Goal: Task Accomplishment & Management: Manage account settings

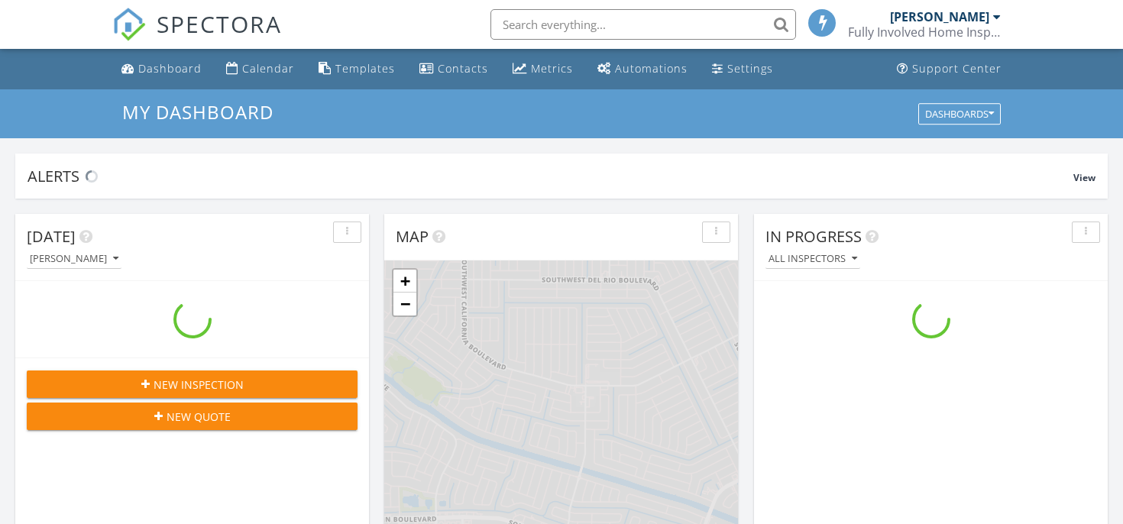
scroll to position [1392, 1124]
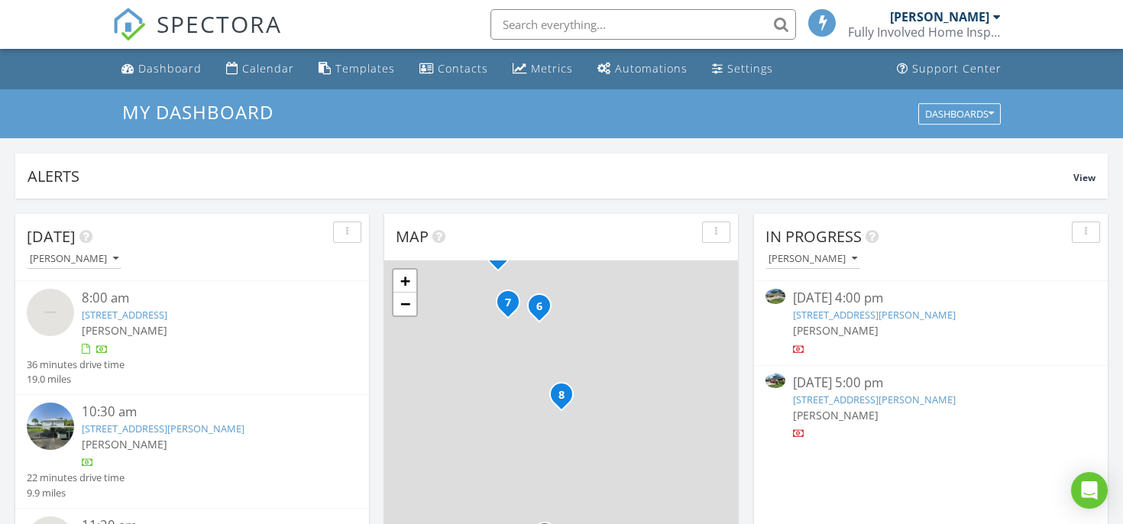
click at [830, 314] on link "4480 Timber Ridge Ln, Fort Pierce, FL 34982" at bounding box center [874, 315] width 163 height 14
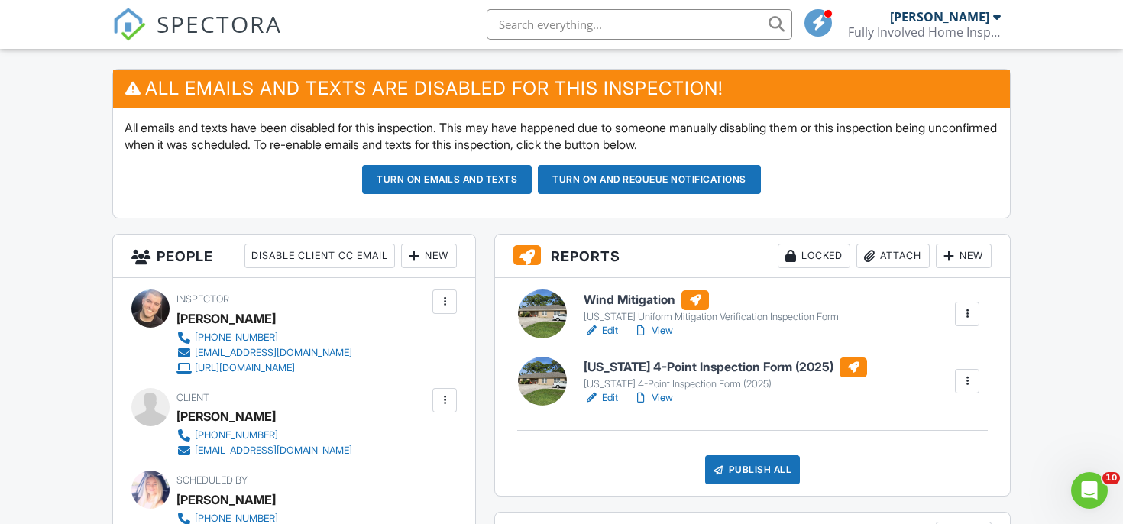
scroll to position [442, 0]
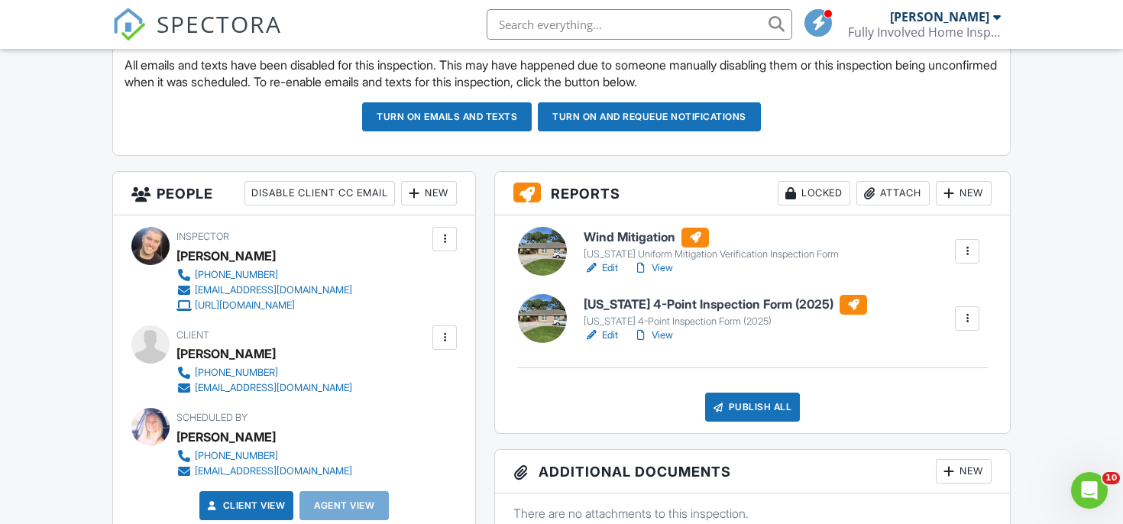
click at [624, 241] on h6 "Wind Mitigation" at bounding box center [711, 238] width 255 height 20
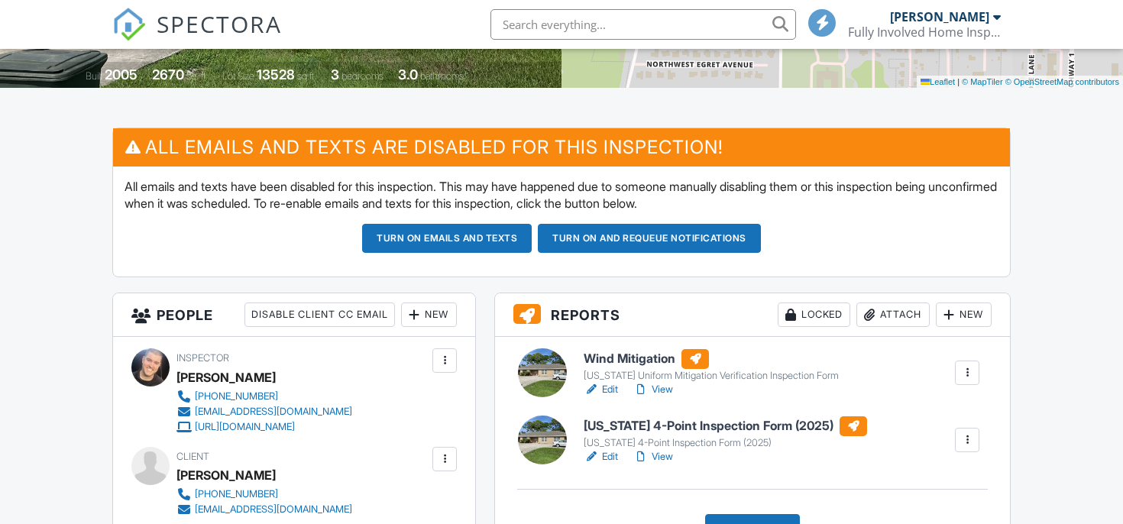
scroll to position [413, 0]
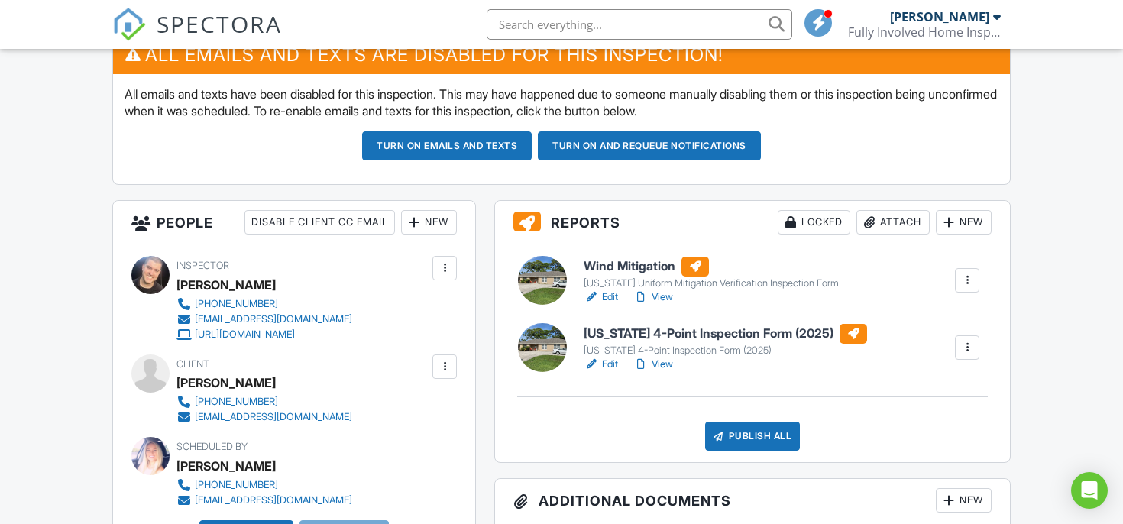
click at [637, 335] on h6 "[US_STATE] 4-Point Inspection Form (2025)" at bounding box center [726, 334] width 284 height 20
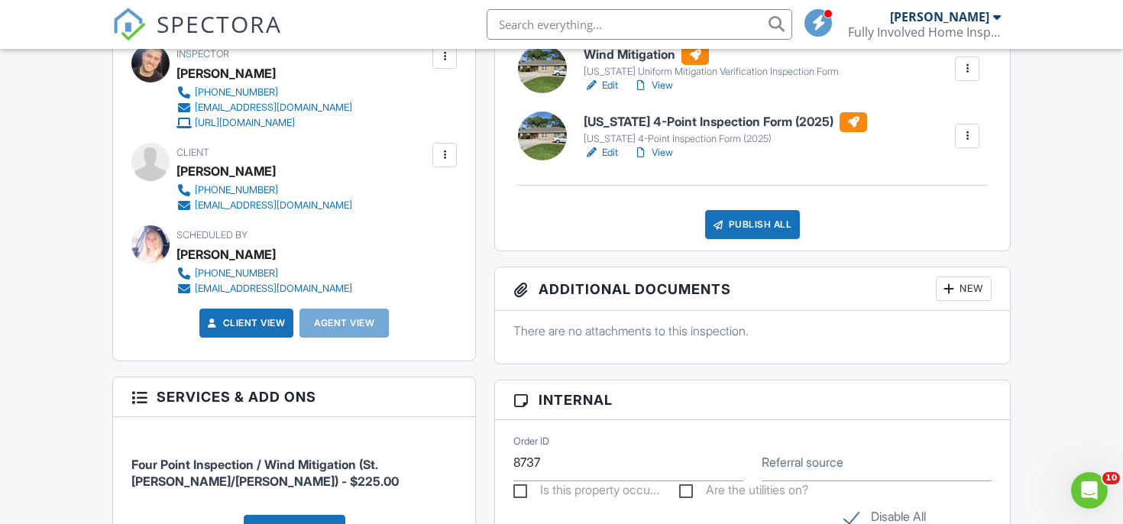
scroll to position [611, 0]
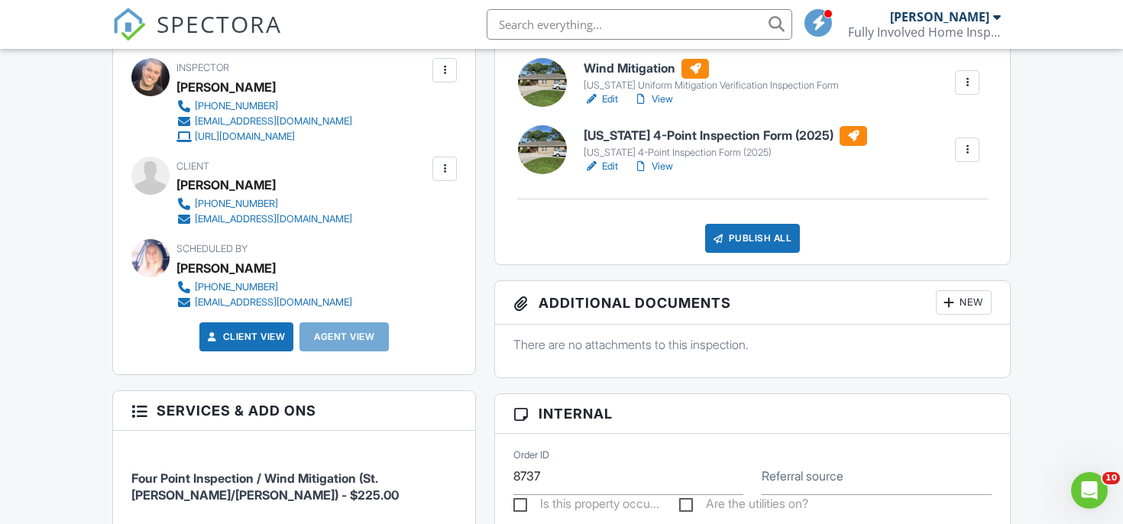
click at [736, 238] on div "Publish All" at bounding box center [753, 238] width 96 height 29
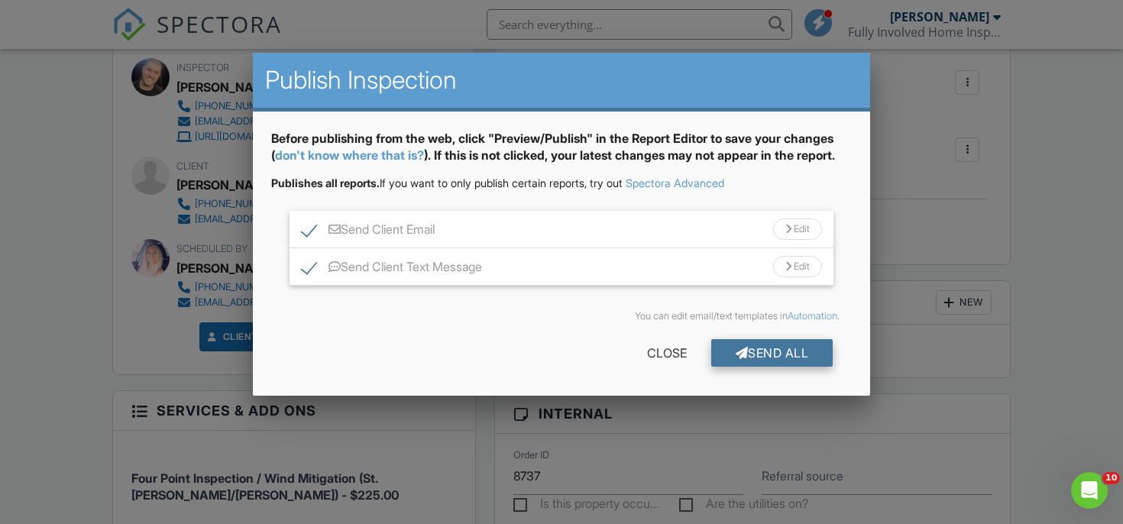
click at [770, 353] on div "Send All" at bounding box center [772, 353] width 122 height 28
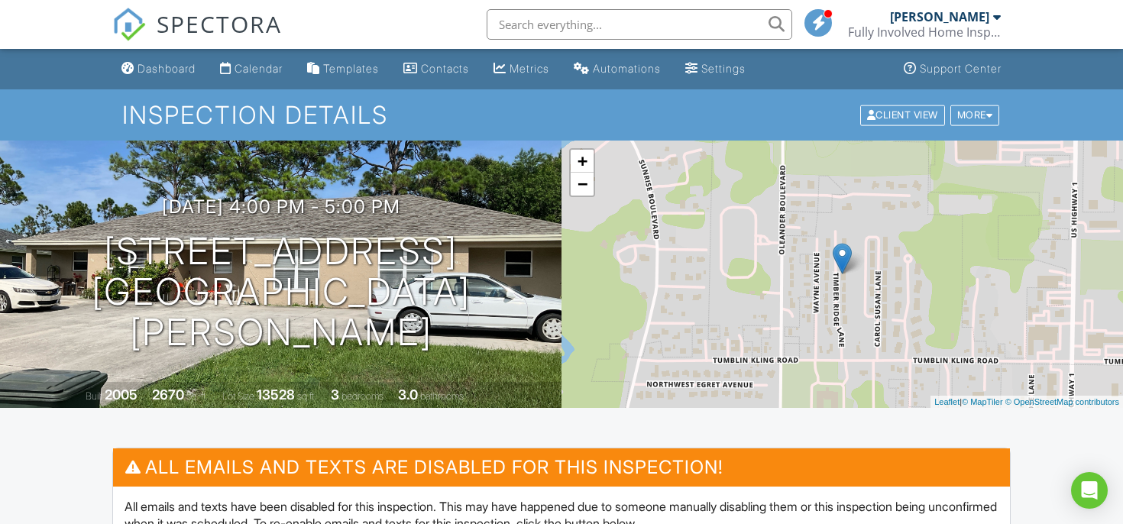
click at [178, 91] on div "Inspection Details Client View More Property Details Reschedule Reorder / Copy …" at bounding box center [561, 114] width 1123 height 51
click at [178, 72] on div "Dashboard" at bounding box center [167, 68] width 58 height 13
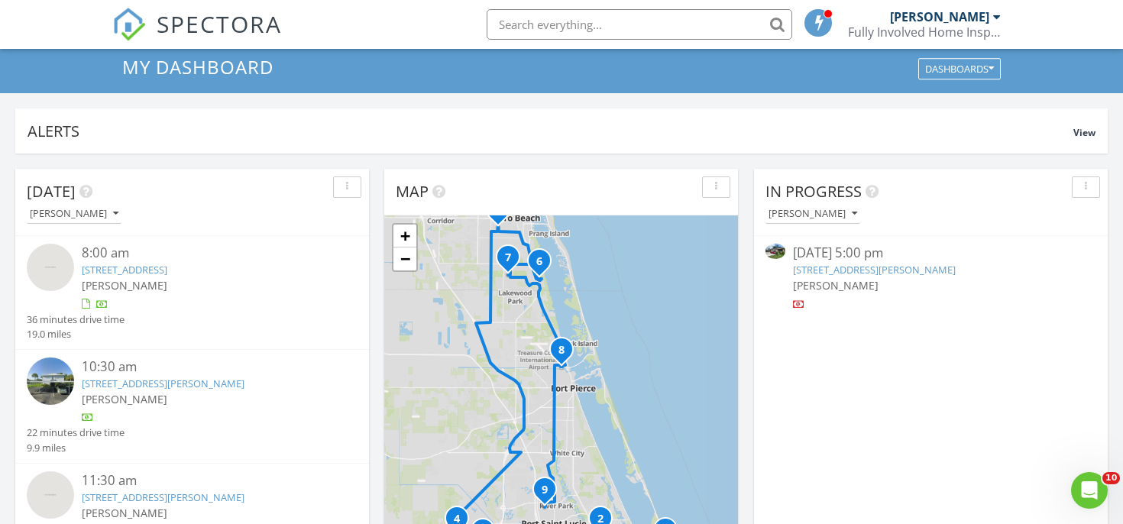
scroll to position [53, 0]
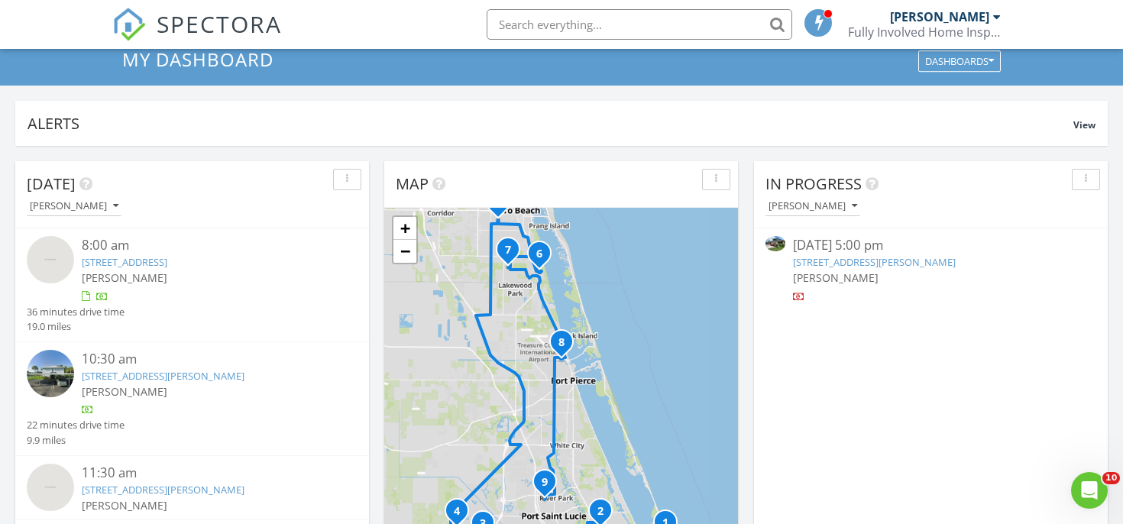
click at [798, 268] on link "4460 Timber Ridge Ln, Fort Pierce, FL 34982" at bounding box center [874, 262] width 163 height 14
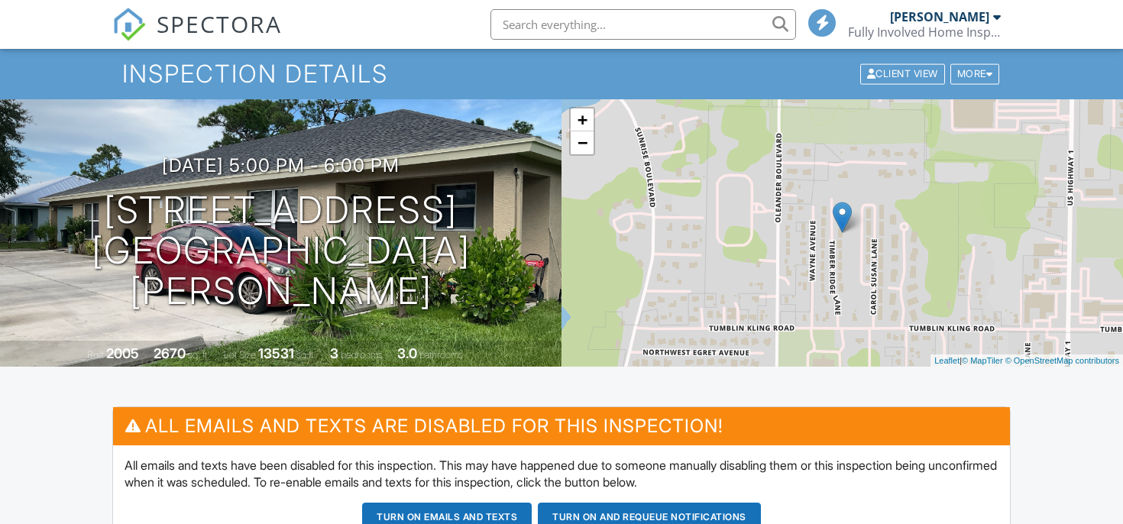
scroll to position [322, 0]
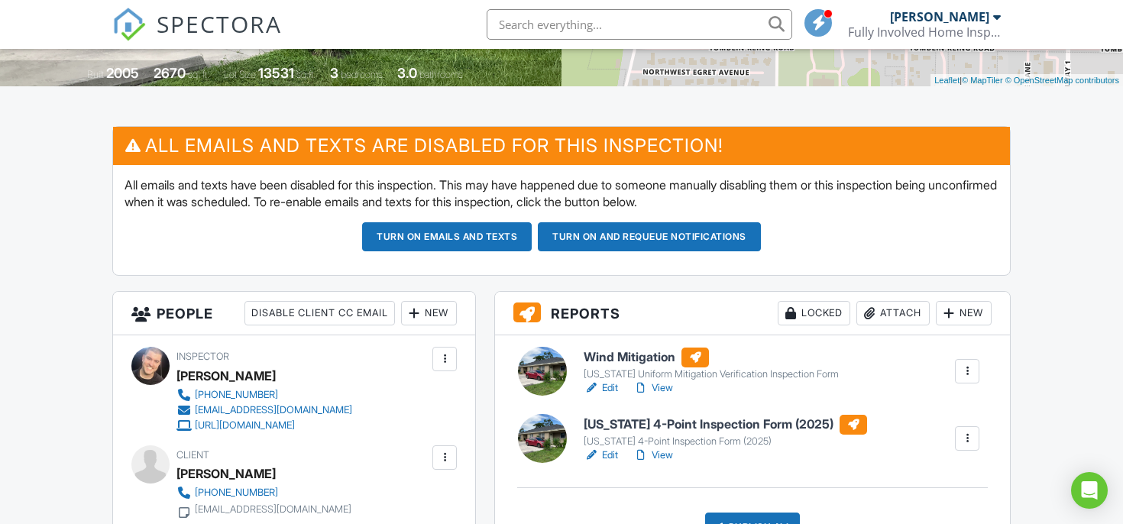
click at [631, 358] on h6 "Wind Mitigation" at bounding box center [711, 358] width 255 height 20
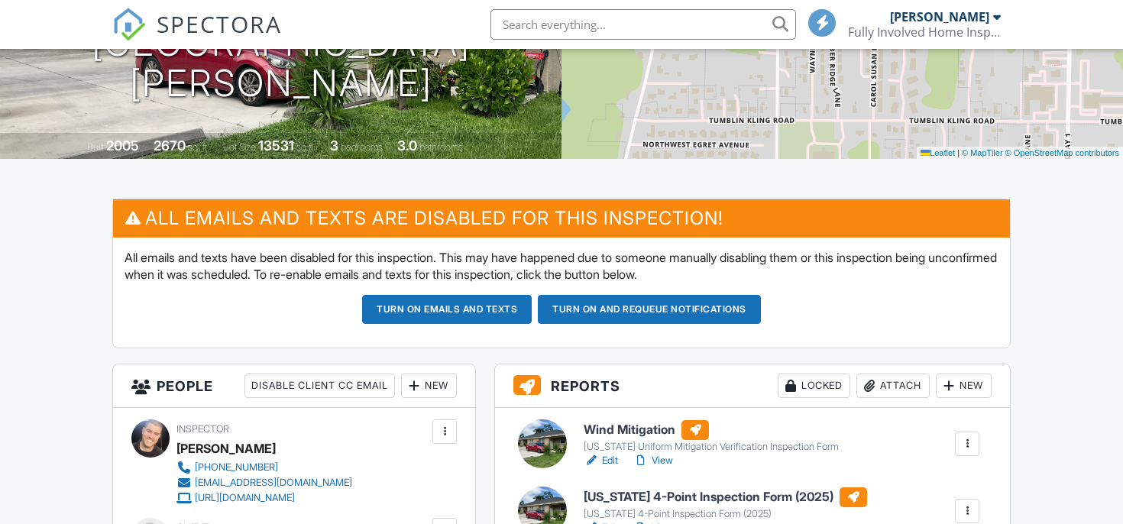
scroll to position [249, 0]
click at [601, 491] on h6 "[US_STATE] 4-Point Inspection Form (2025)" at bounding box center [726, 498] width 284 height 20
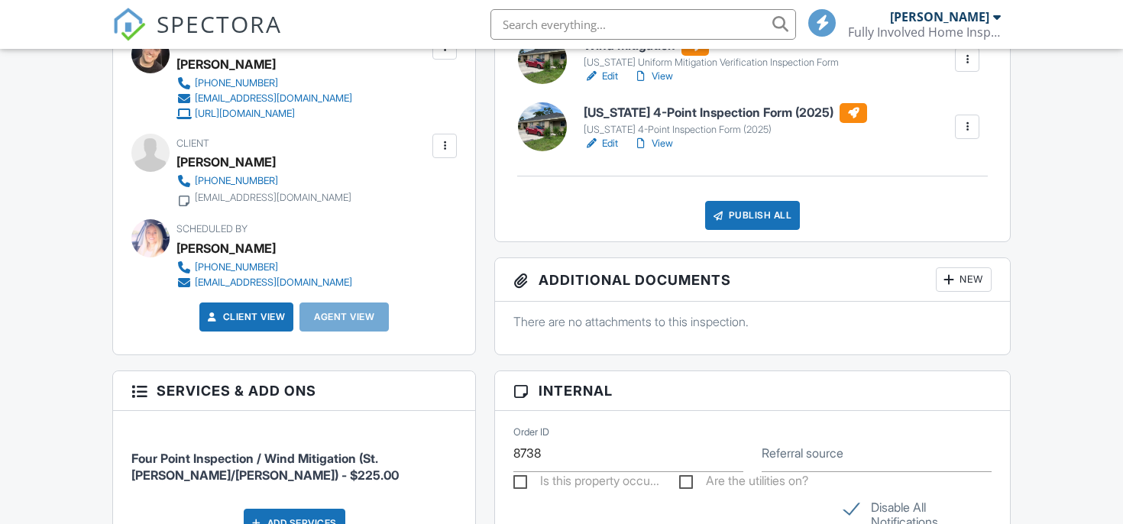
click at [732, 230] on div "Wind Mitigation Florida Uniform Mitigation Verification Inspection Form Edit Vi…" at bounding box center [752, 133] width 515 height 218
click at [747, 219] on div "Publish All" at bounding box center [753, 215] width 96 height 29
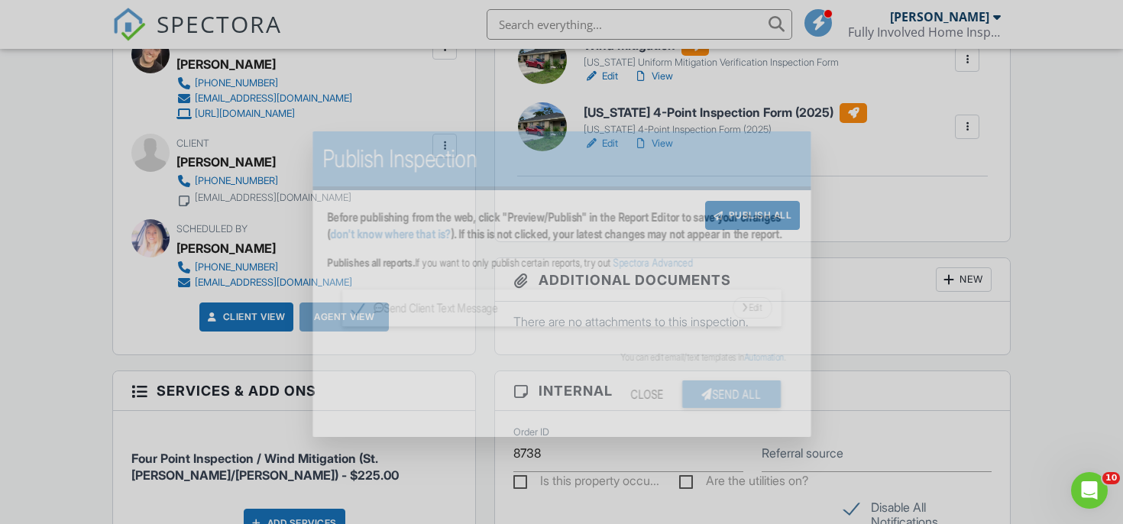
scroll to position [0, 0]
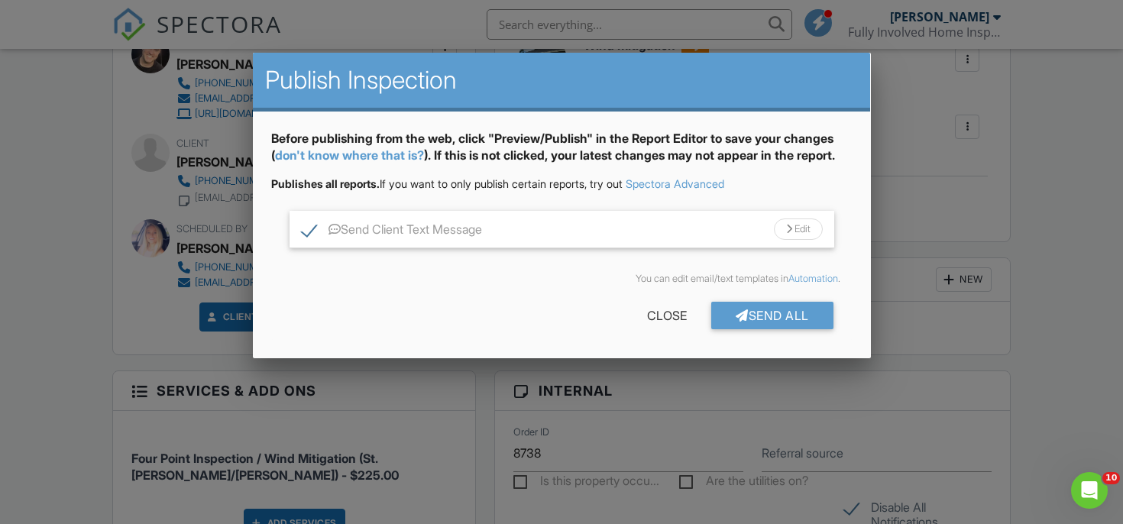
click at [757, 335] on div "Send All Close" at bounding box center [562, 318] width 582 height 43
click at [669, 313] on div "Close" at bounding box center [667, 316] width 89 height 28
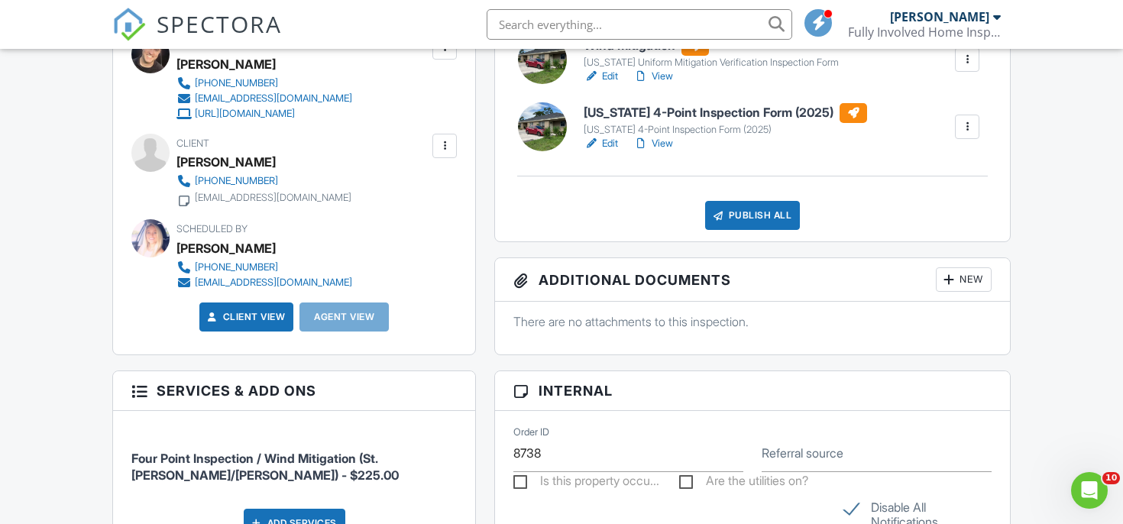
click at [280, 193] on div "[EMAIL_ADDRESS][DOMAIN_NAME]" at bounding box center [273, 198] width 157 height 12
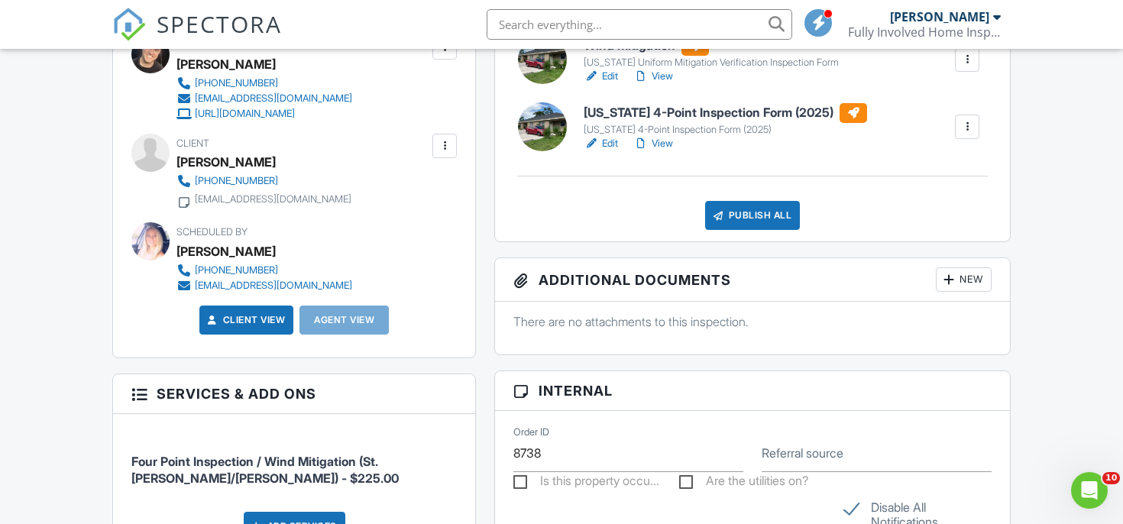
click at [446, 141] on div at bounding box center [444, 145] width 15 height 15
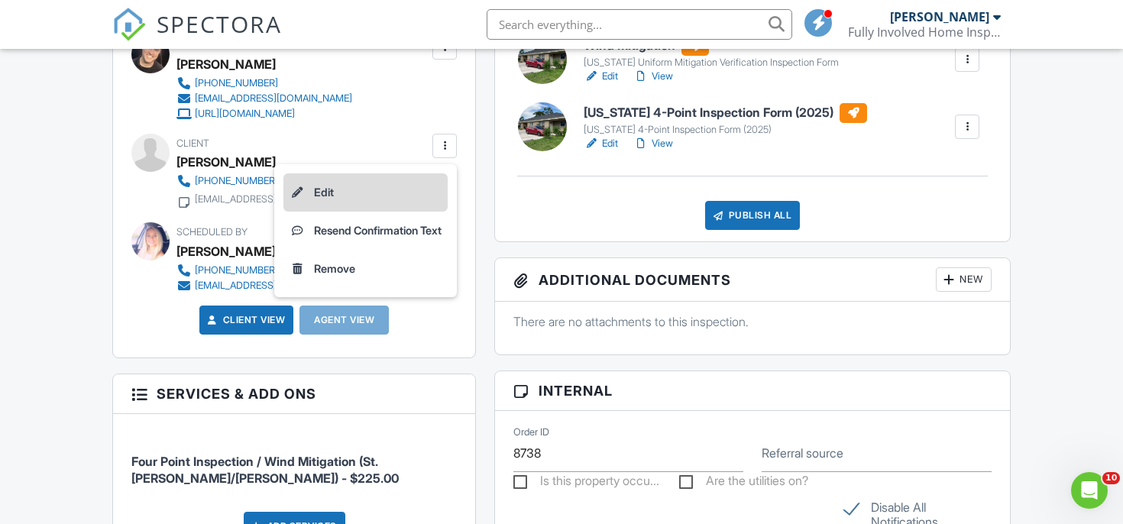
click at [426, 183] on li "Edit" at bounding box center [366, 192] width 164 height 38
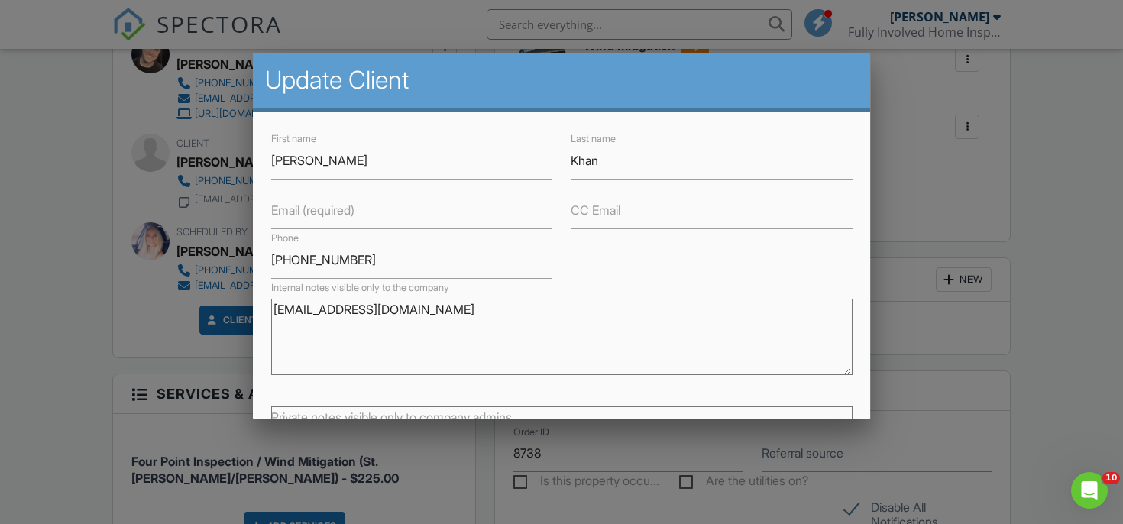
click at [358, 307] on textarea "[EMAIL_ADDRESS][DOMAIN_NAME]" at bounding box center [562, 337] width 582 height 76
click at [343, 204] on label "Email (required)" at bounding box center [312, 209] width 83 height 17
click at [343, 204] on input "Email (required)" at bounding box center [411, 210] width 281 height 37
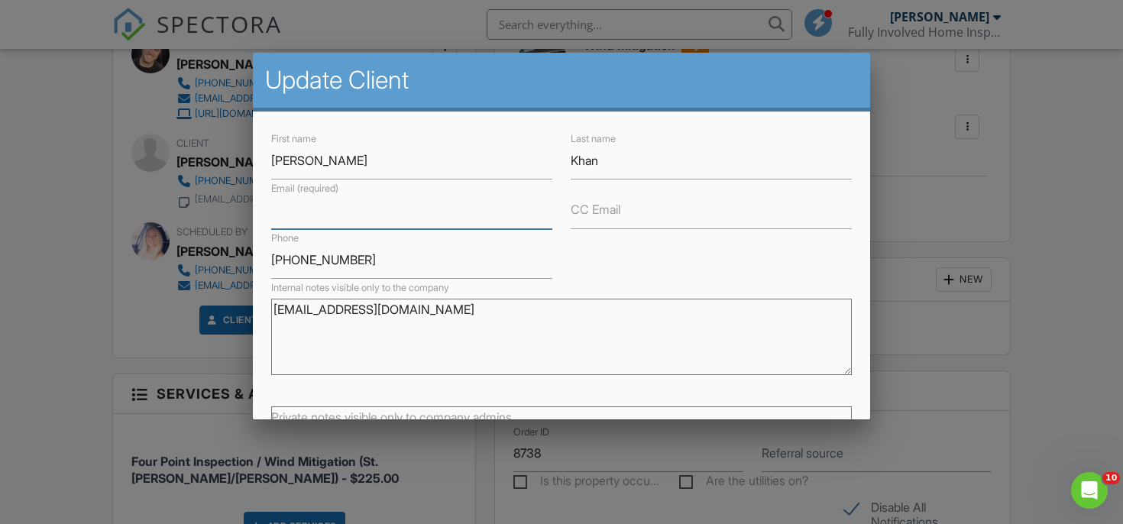
paste input "[EMAIL_ADDRESS][DOMAIN_NAME]"
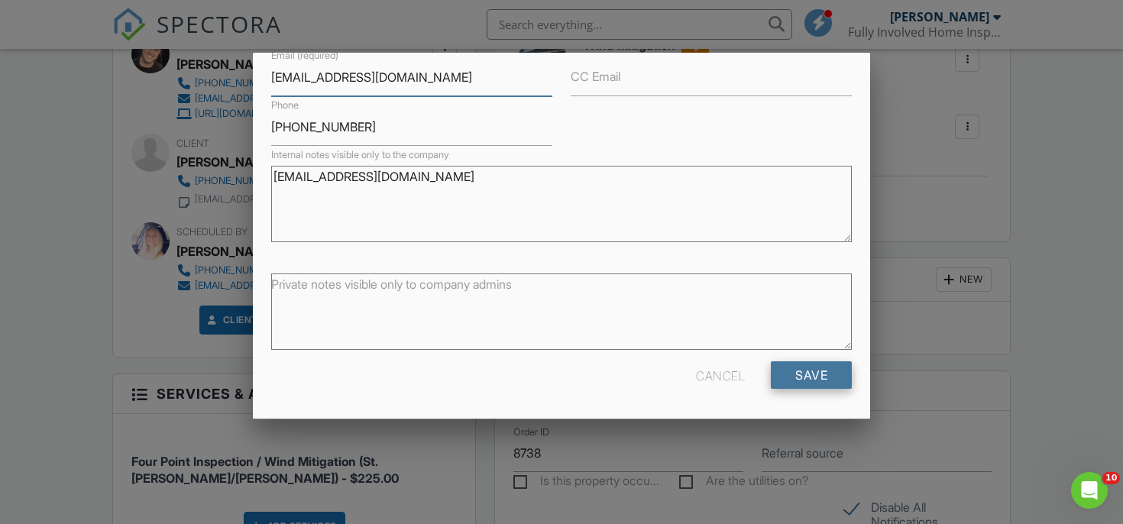
type input "[EMAIL_ADDRESS][DOMAIN_NAME]"
click at [798, 387] on input "Save" at bounding box center [811, 375] width 81 height 28
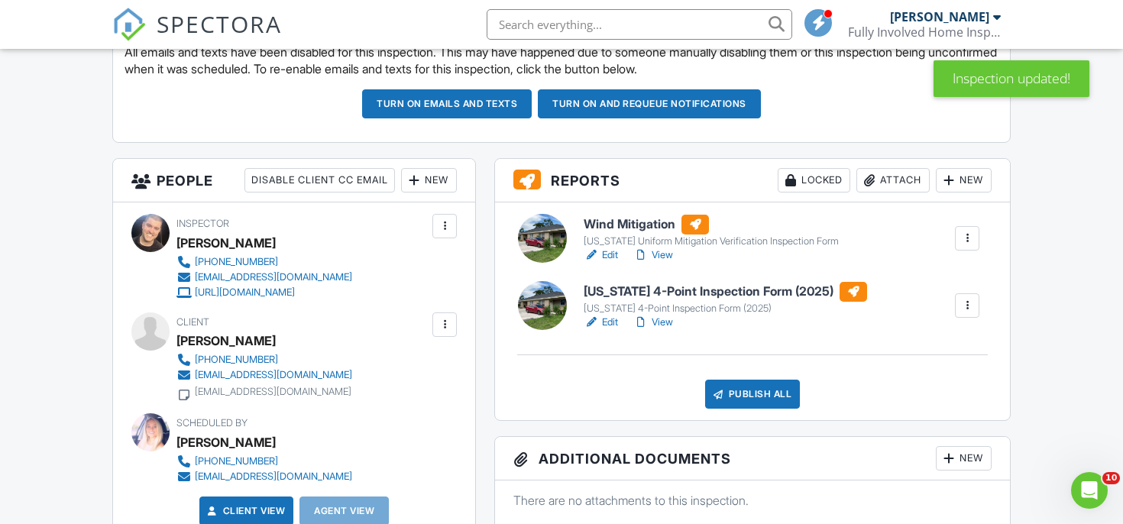
scroll to position [491, 0]
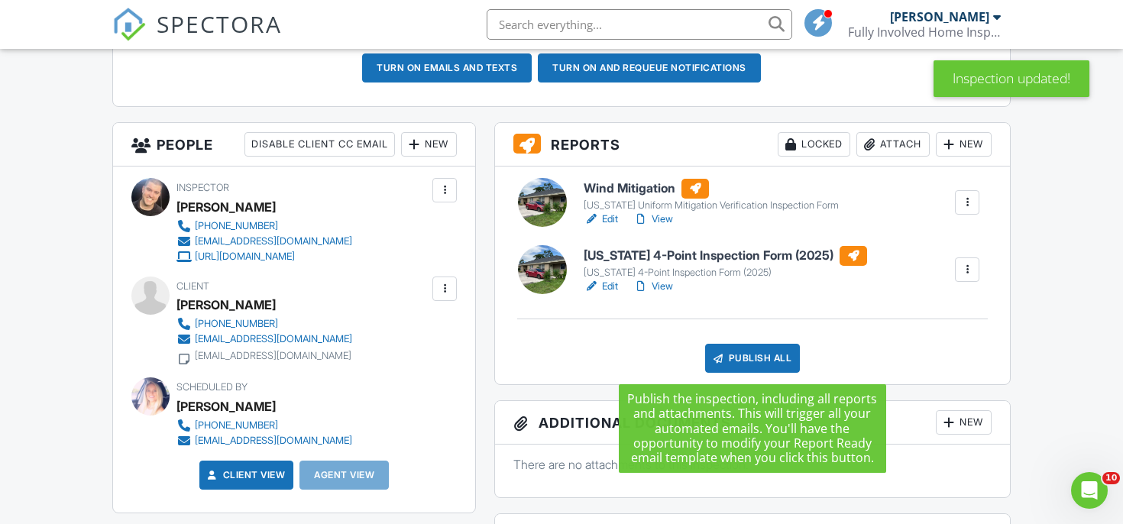
click at [743, 354] on div "Publish All" at bounding box center [753, 358] width 96 height 29
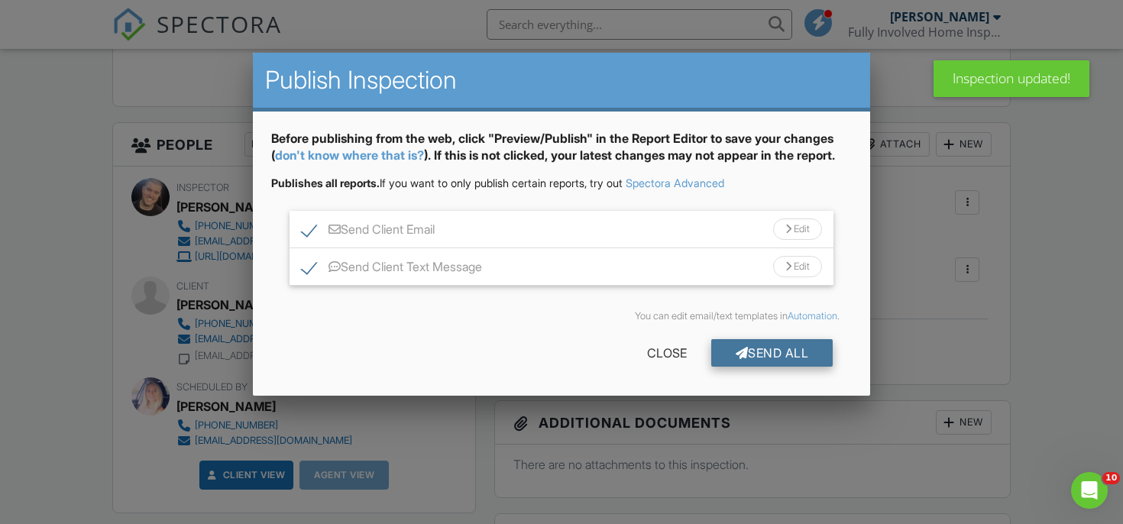
click at [719, 354] on div "Send All" at bounding box center [772, 353] width 122 height 28
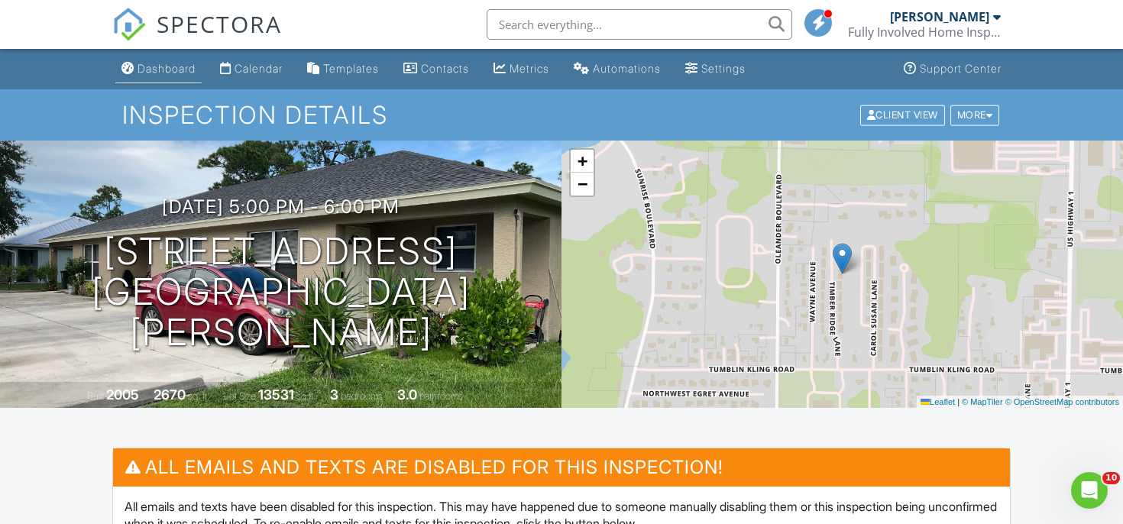
click at [181, 69] on div "Dashboard" at bounding box center [167, 68] width 58 height 13
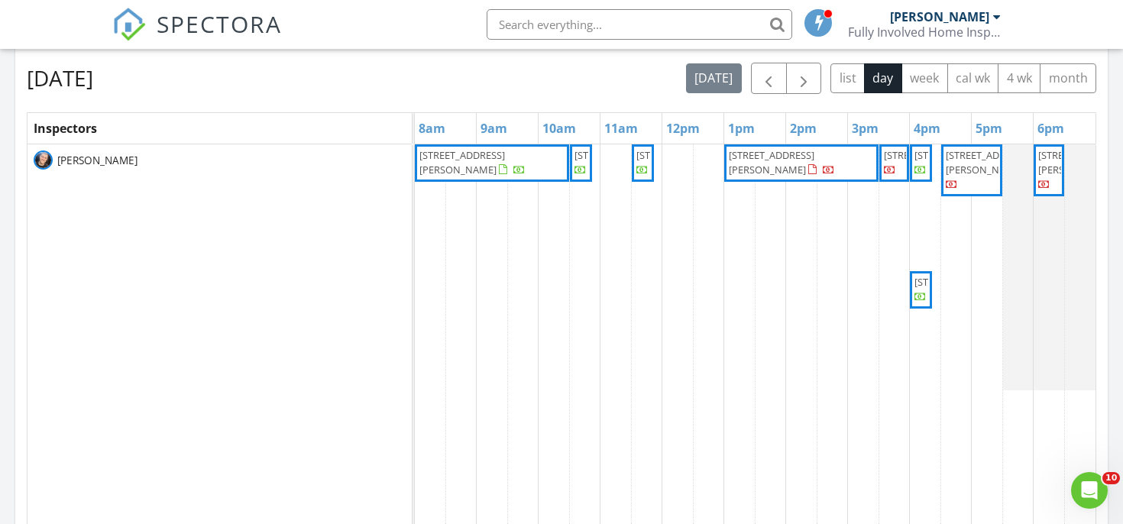
scroll to position [586, 0]
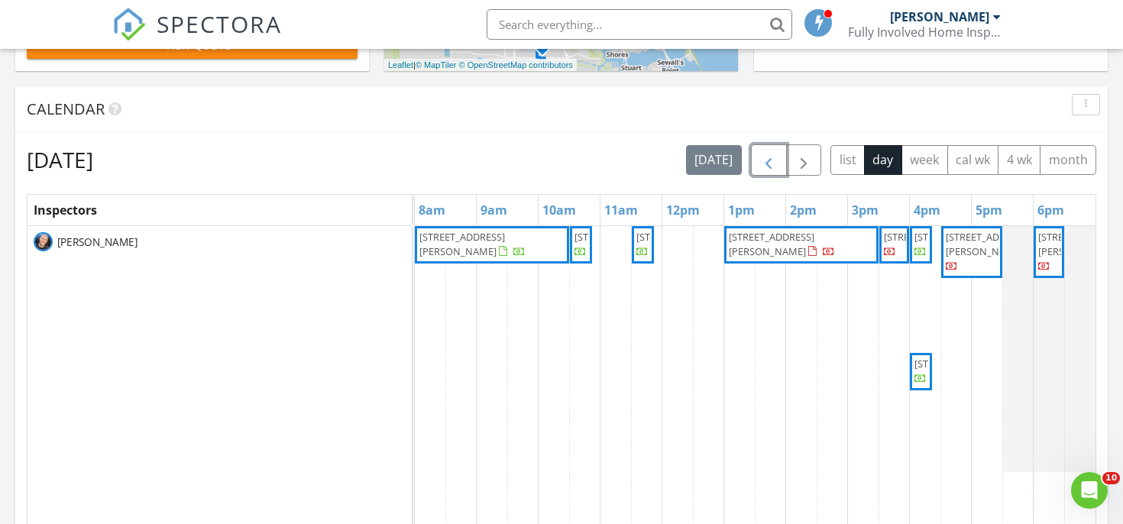
click at [779, 156] on button "button" at bounding box center [769, 159] width 36 height 31
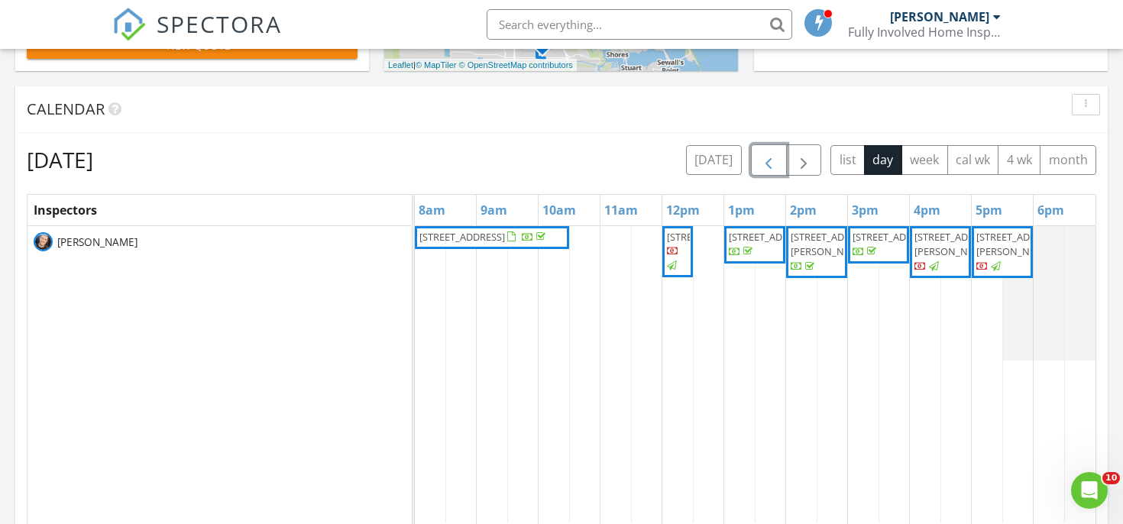
click at [925, 254] on span "4480 Timber Ridge Ln, Fort Pierce 34982" at bounding box center [958, 244] width 86 height 28
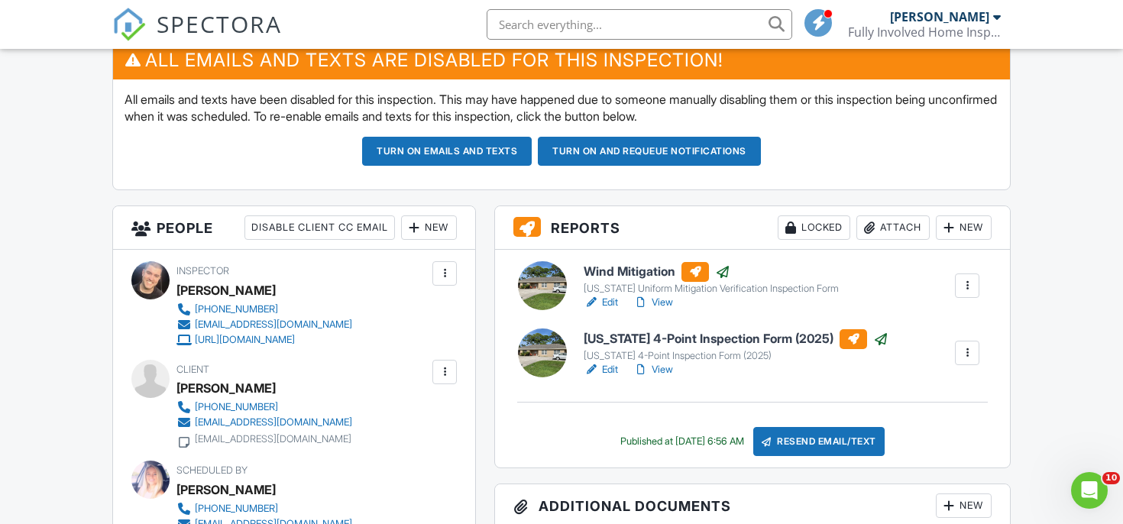
click at [660, 363] on link "View" at bounding box center [654, 369] width 40 height 15
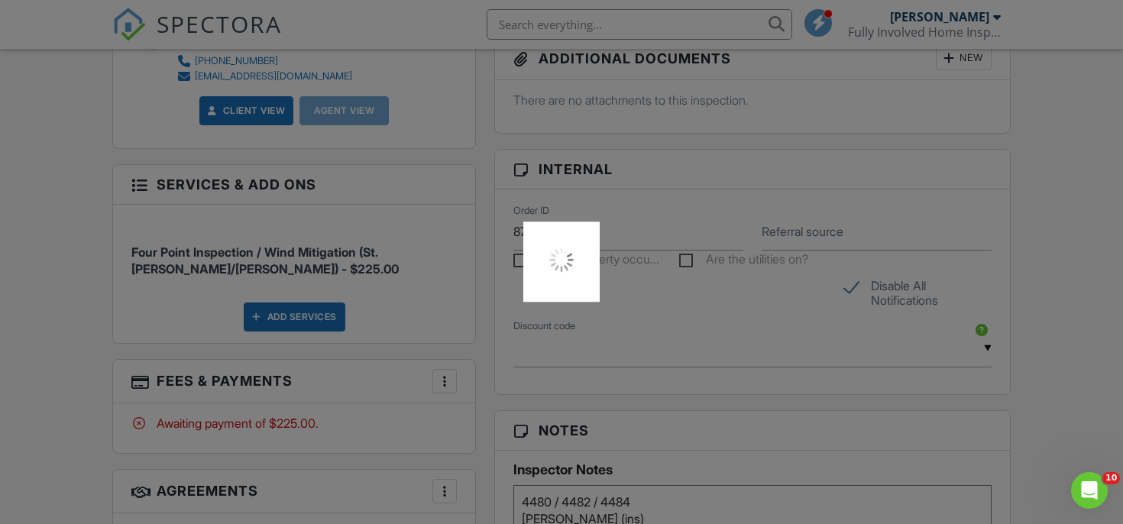
scroll to position [858, 0]
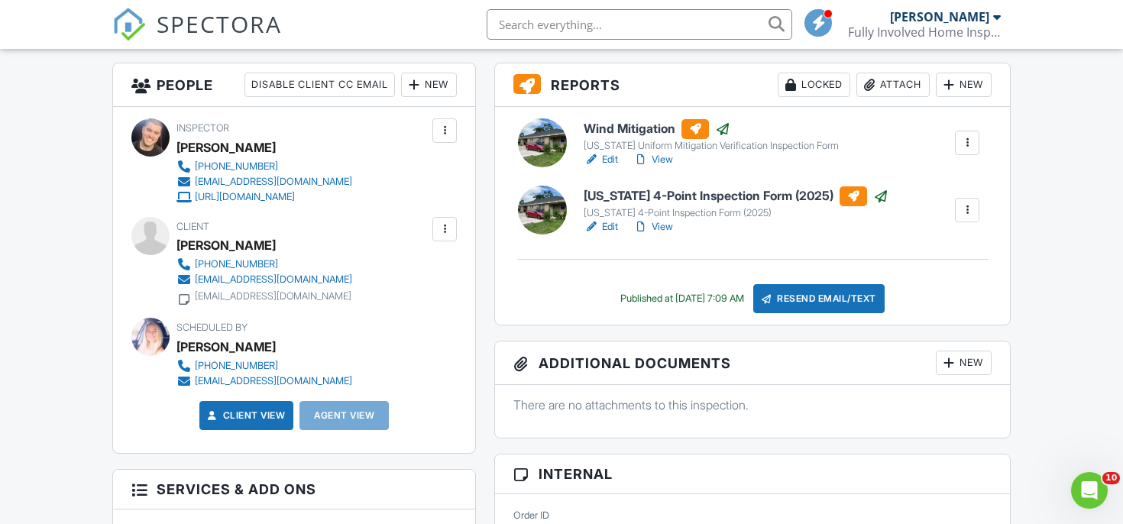
scroll to position [539, 0]
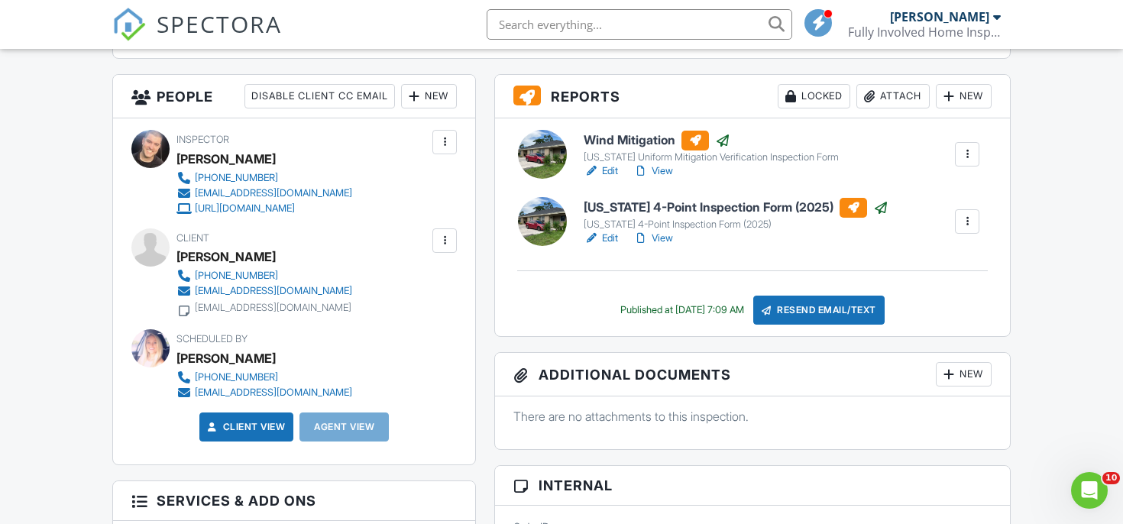
click at [429, 107] on div "New" at bounding box center [429, 96] width 56 height 24
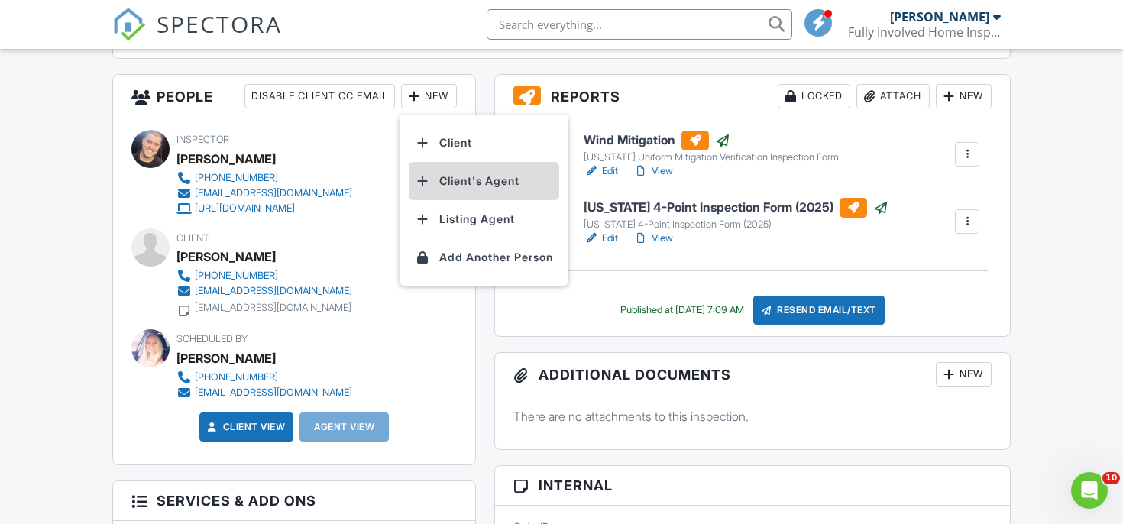
click at [448, 168] on li "Client's Agent" at bounding box center [484, 181] width 151 height 38
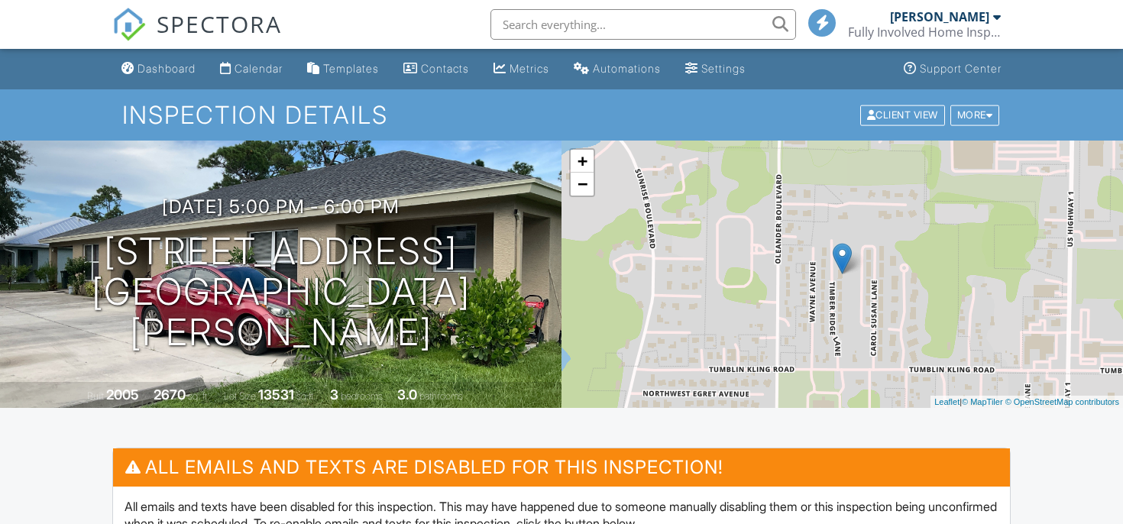
scroll to position [539, 0]
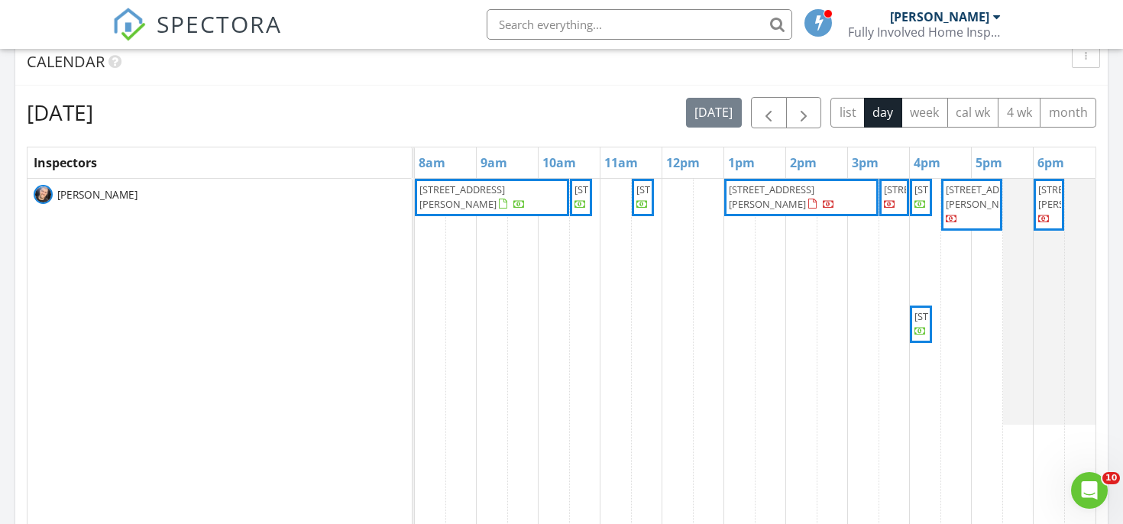
scroll to position [639, 0]
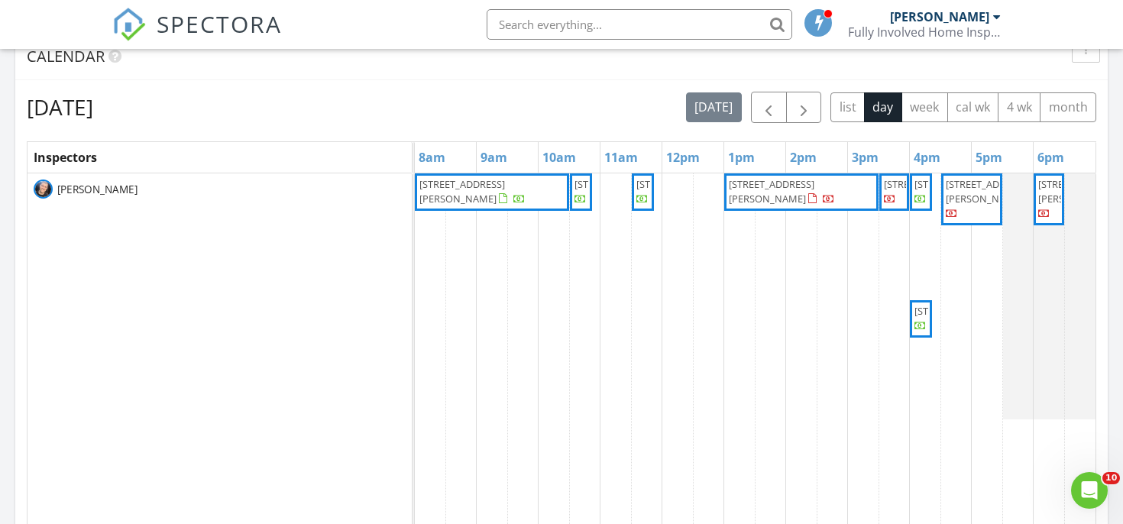
click at [784, 76] on div "Calendar" at bounding box center [561, 57] width 1093 height 47
click at [773, 96] on button "button" at bounding box center [769, 107] width 36 height 31
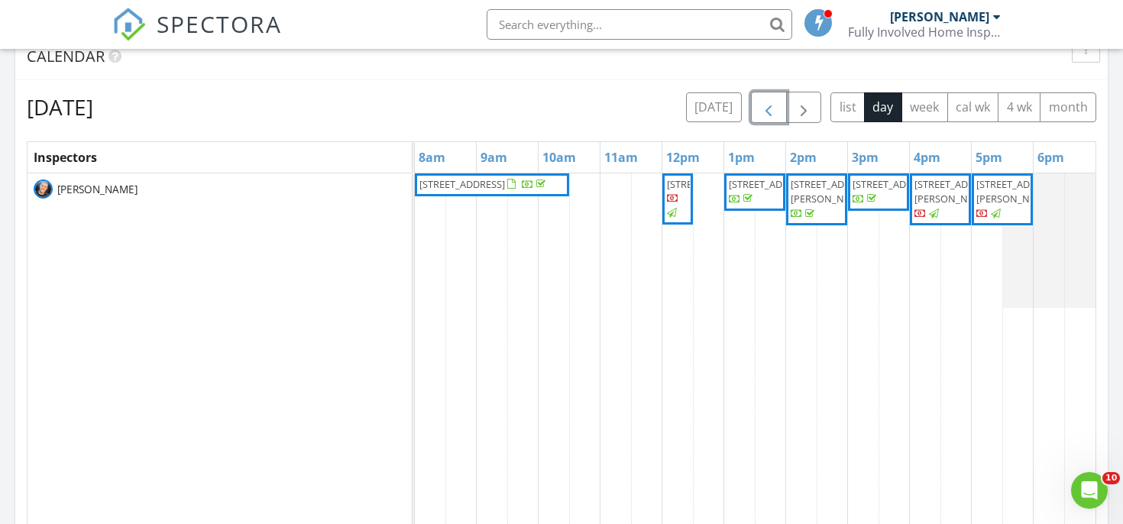
click at [771, 109] on span "button" at bounding box center [769, 108] width 18 height 18
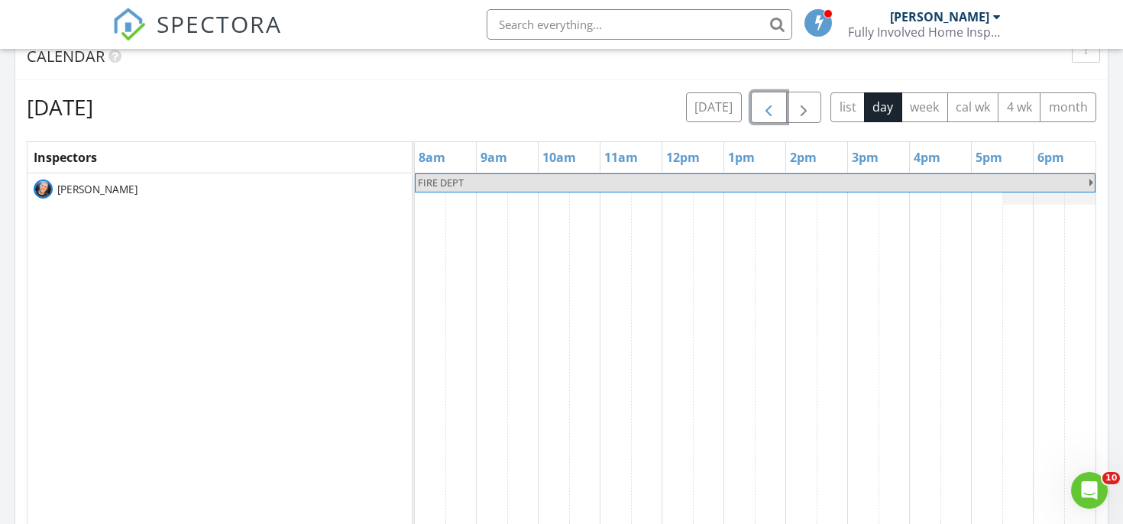
click at [771, 109] on span "button" at bounding box center [769, 108] width 18 height 18
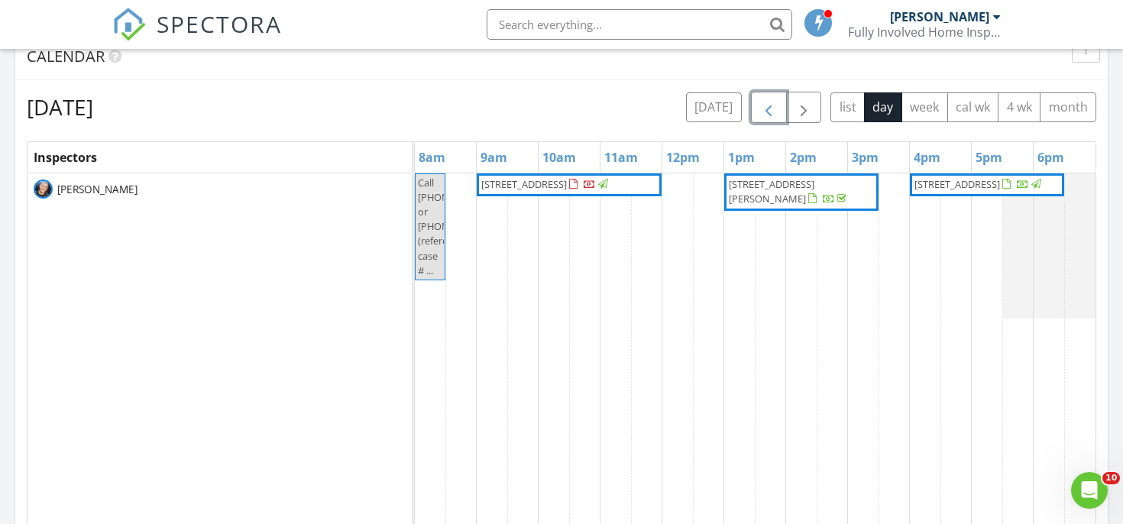
click at [771, 109] on span "button" at bounding box center [769, 108] width 18 height 18
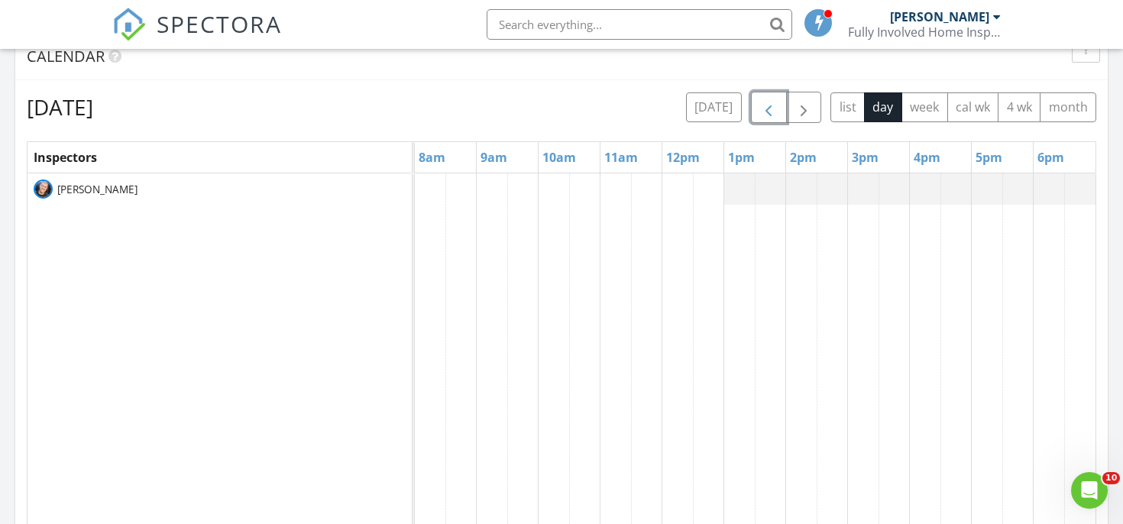
click at [771, 109] on span "button" at bounding box center [769, 108] width 18 height 18
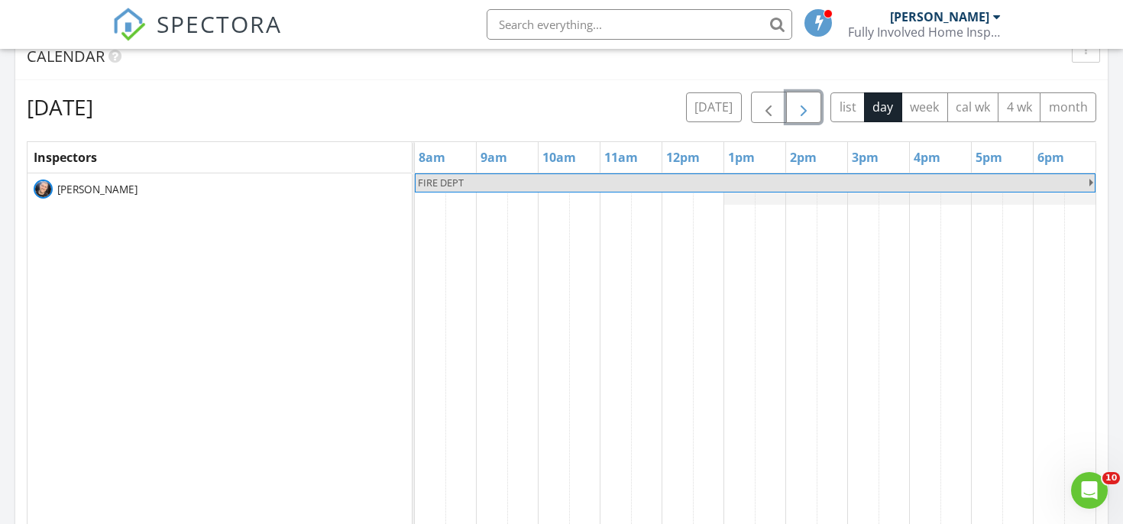
click at [806, 110] on span "button" at bounding box center [804, 108] width 18 height 18
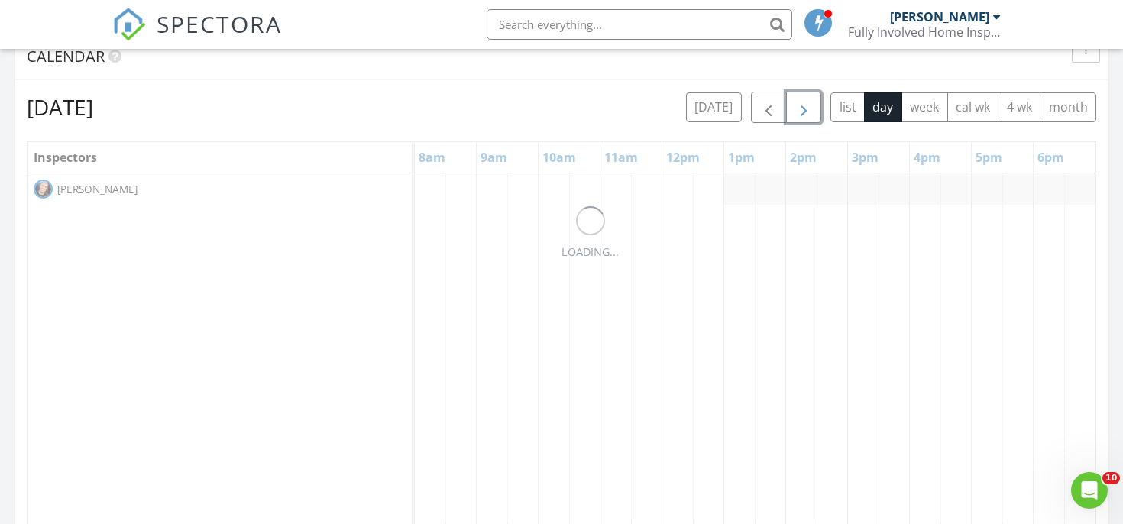
click at [806, 110] on span "button" at bounding box center [804, 108] width 18 height 18
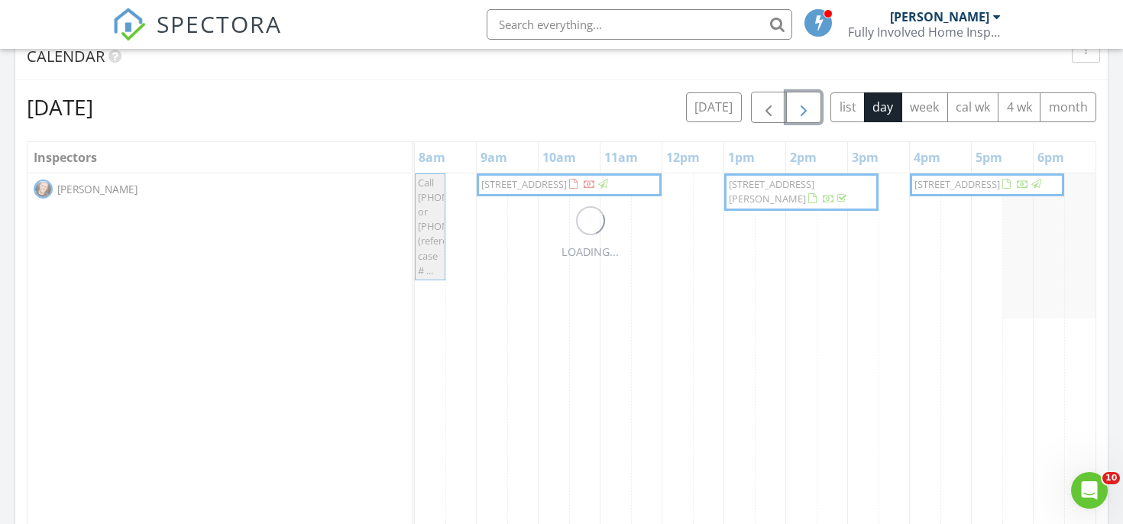
click at [806, 110] on span "button" at bounding box center [804, 108] width 18 height 18
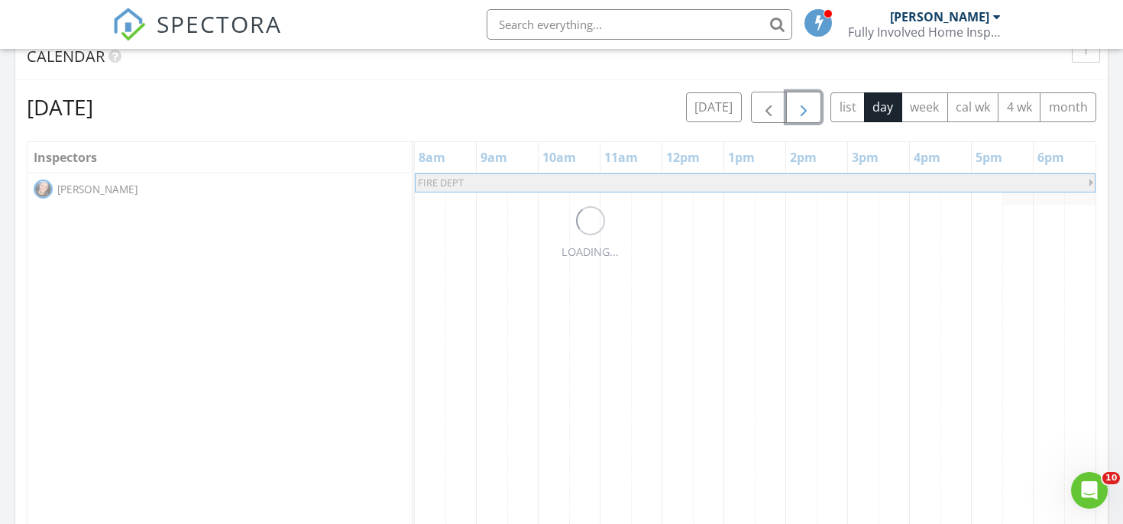
click at [806, 110] on span "button" at bounding box center [804, 108] width 18 height 18
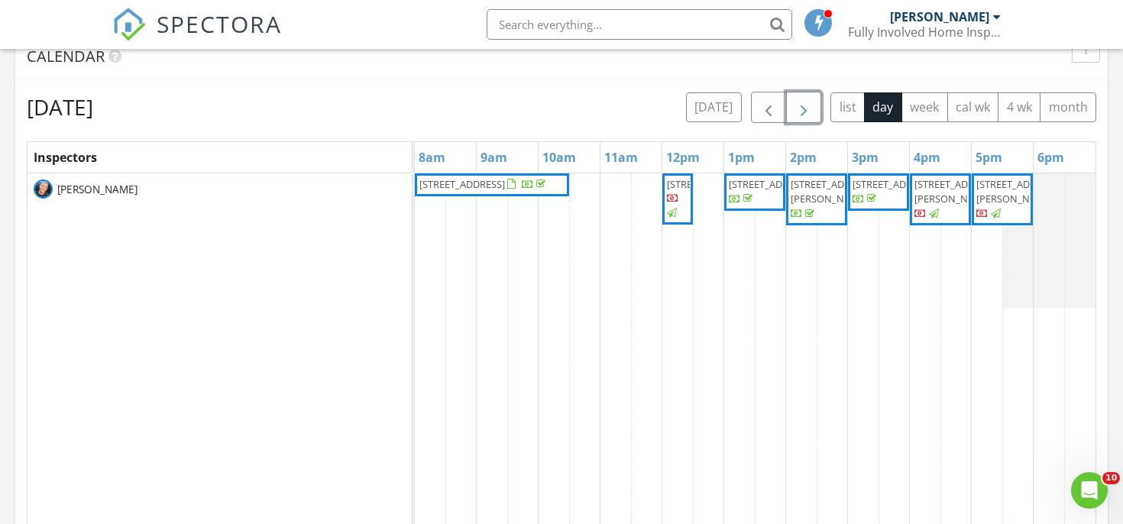
click at [806, 110] on span "button" at bounding box center [804, 108] width 18 height 18
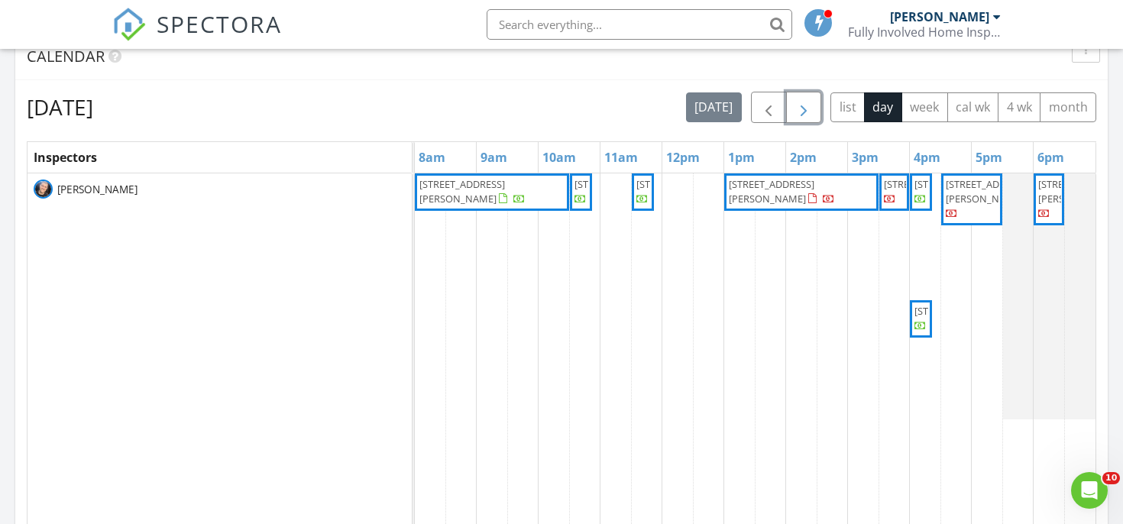
click at [806, 110] on span "button" at bounding box center [804, 108] width 18 height 18
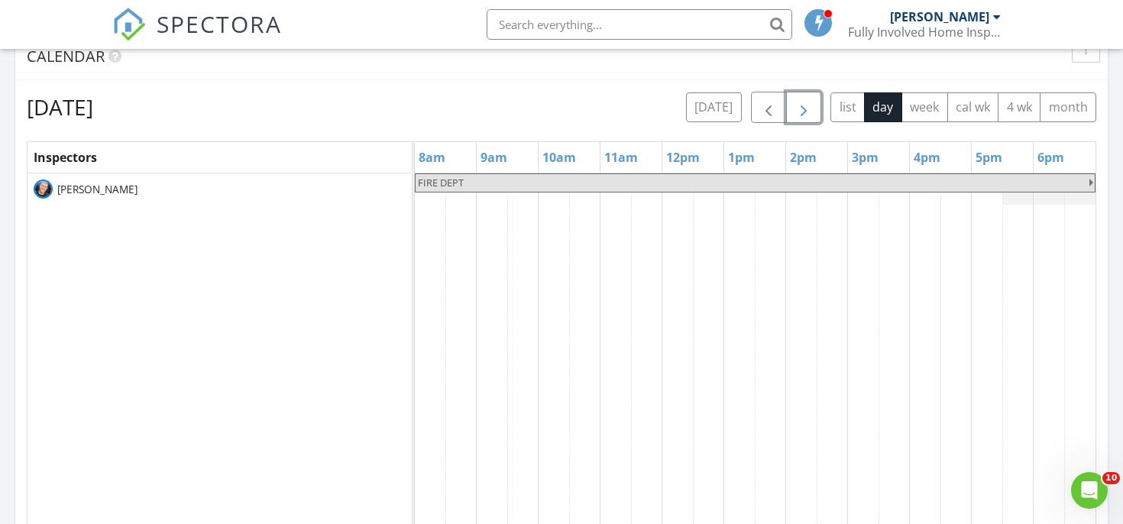
click at [806, 110] on span "button" at bounding box center [804, 108] width 18 height 18
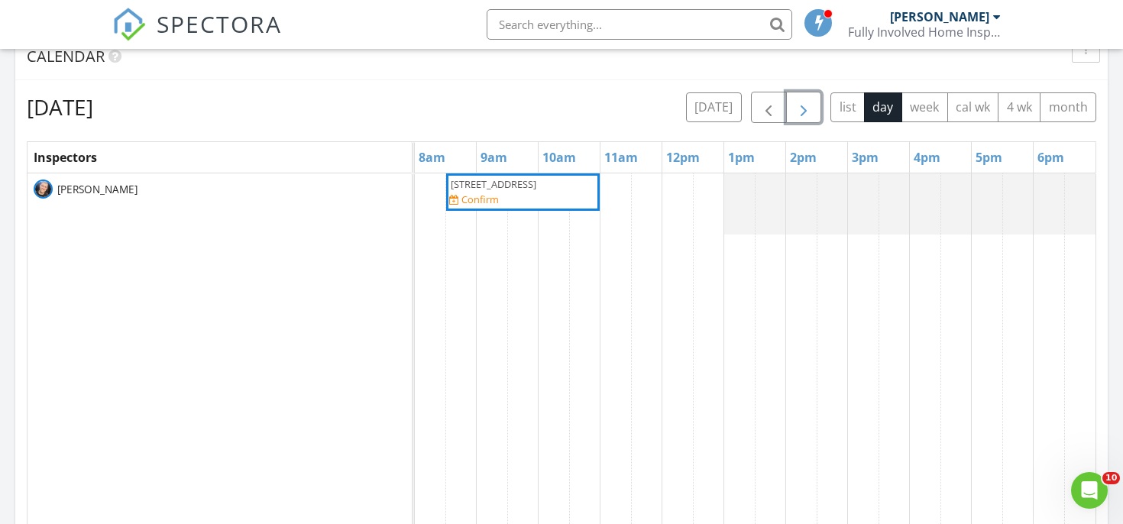
click at [806, 110] on span "button" at bounding box center [804, 108] width 18 height 18
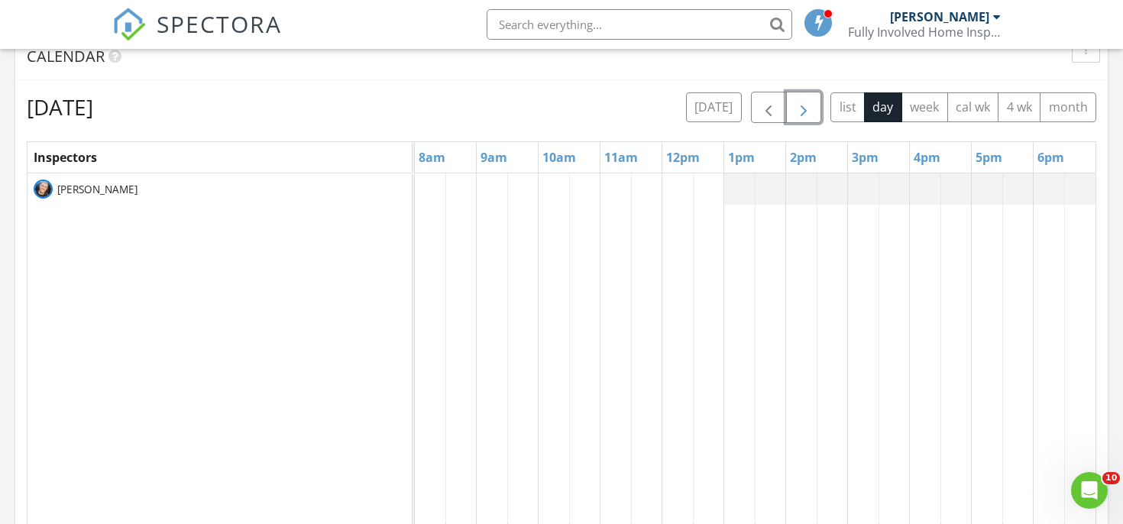
click at [806, 110] on span "button" at bounding box center [804, 108] width 18 height 18
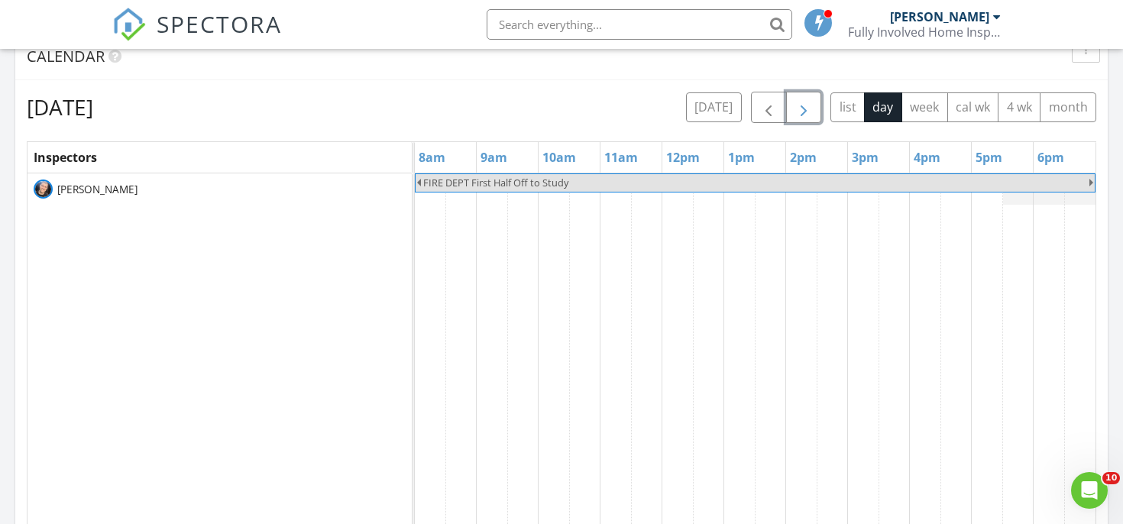
click at [806, 110] on span "button" at bounding box center [804, 108] width 18 height 18
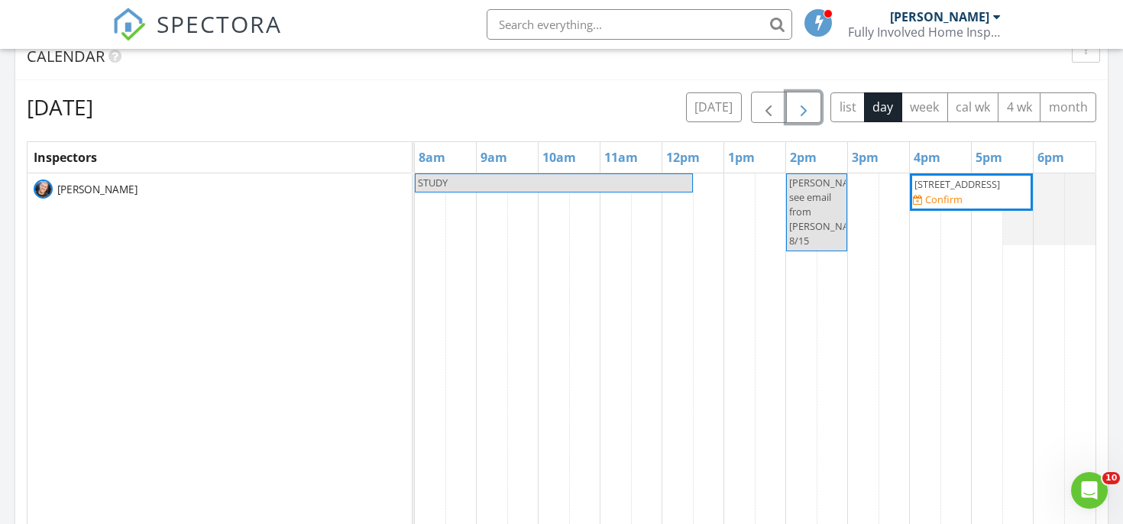
click at [806, 110] on span "button" at bounding box center [804, 108] width 18 height 18
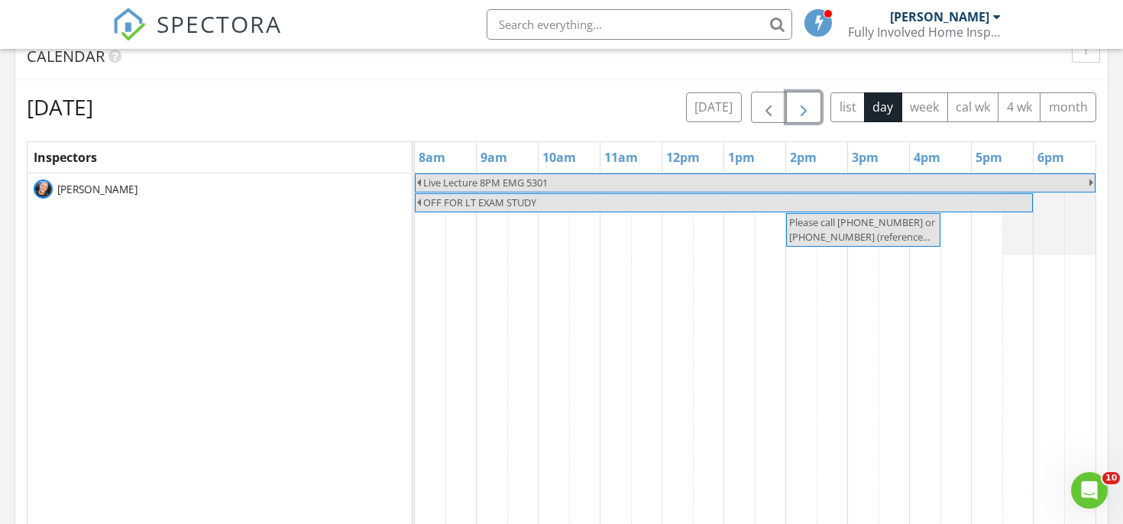
click at [806, 110] on span "button" at bounding box center [804, 108] width 18 height 18
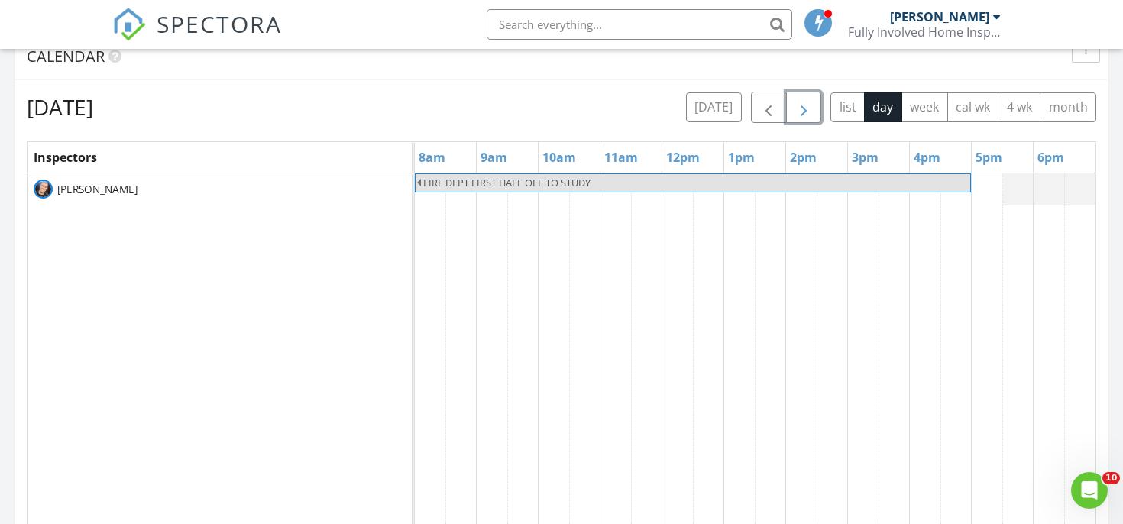
click at [806, 110] on span "button" at bounding box center [804, 108] width 18 height 18
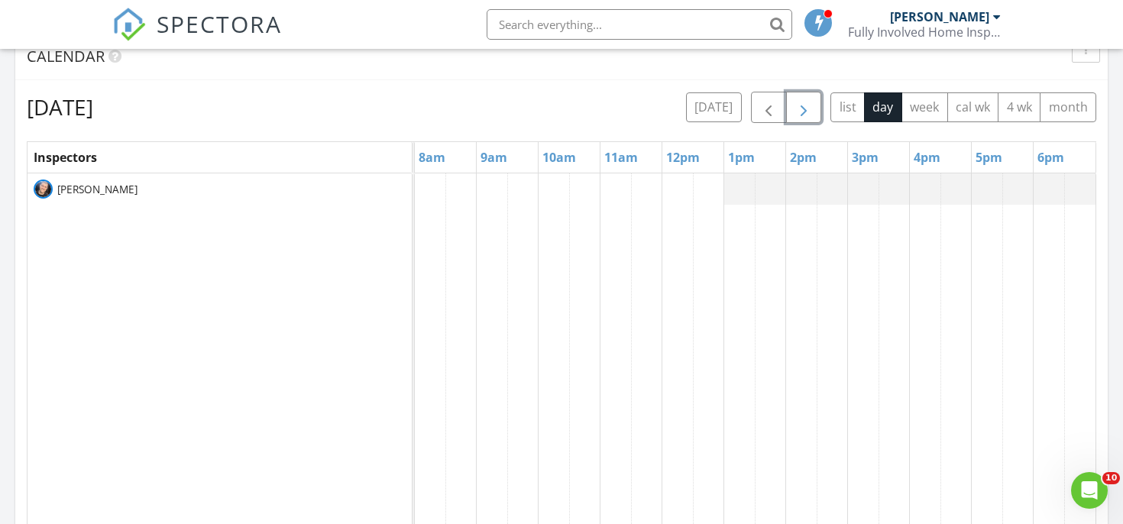
click at [806, 110] on span "button" at bounding box center [804, 108] width 18 height 18
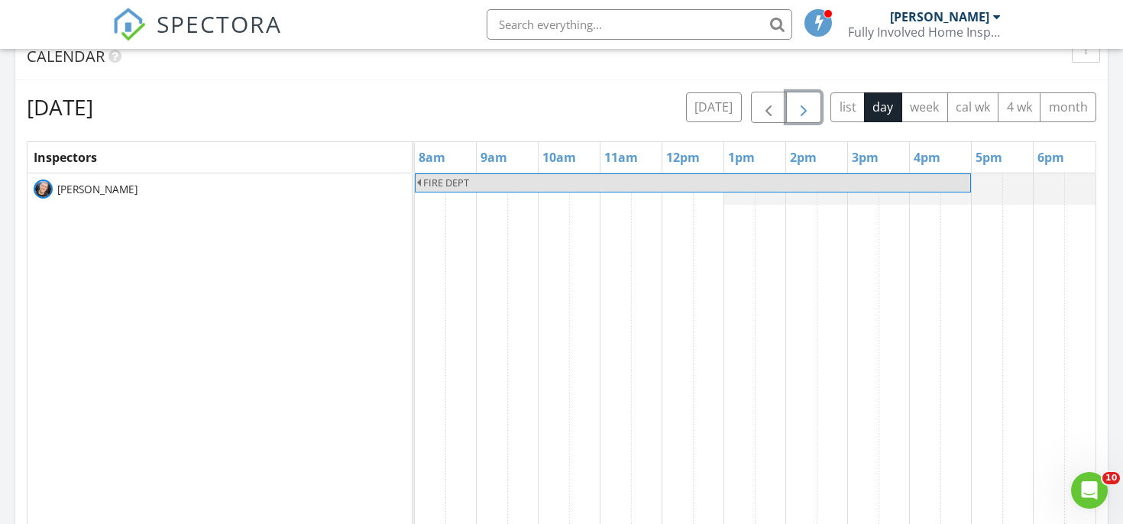
click at [806, 110] on span "button" at bounding box center [804, 108] width 18 height 18
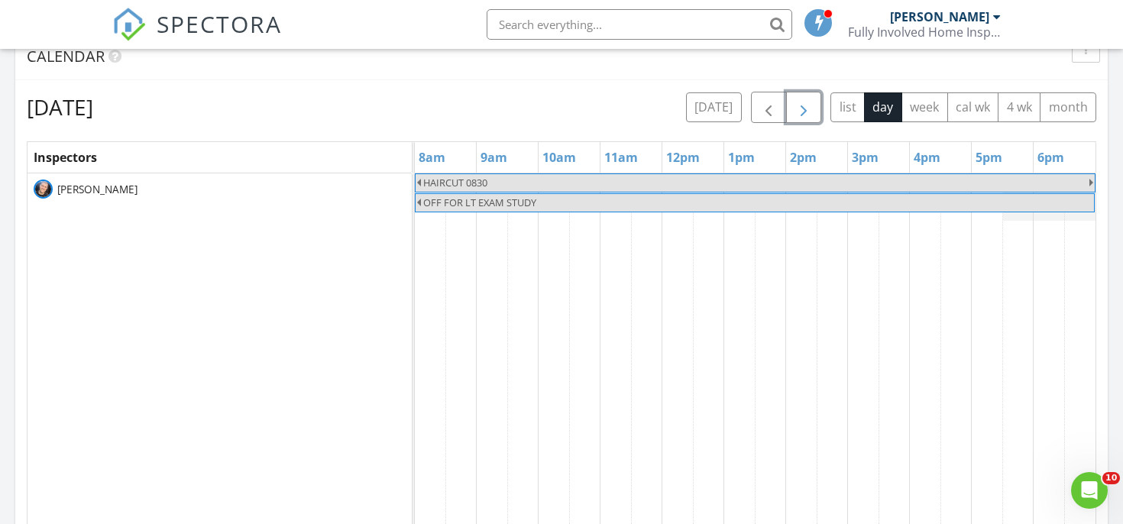
click at [806, 110] on span "button" at bounding box center [804, 108] width 18 height 18
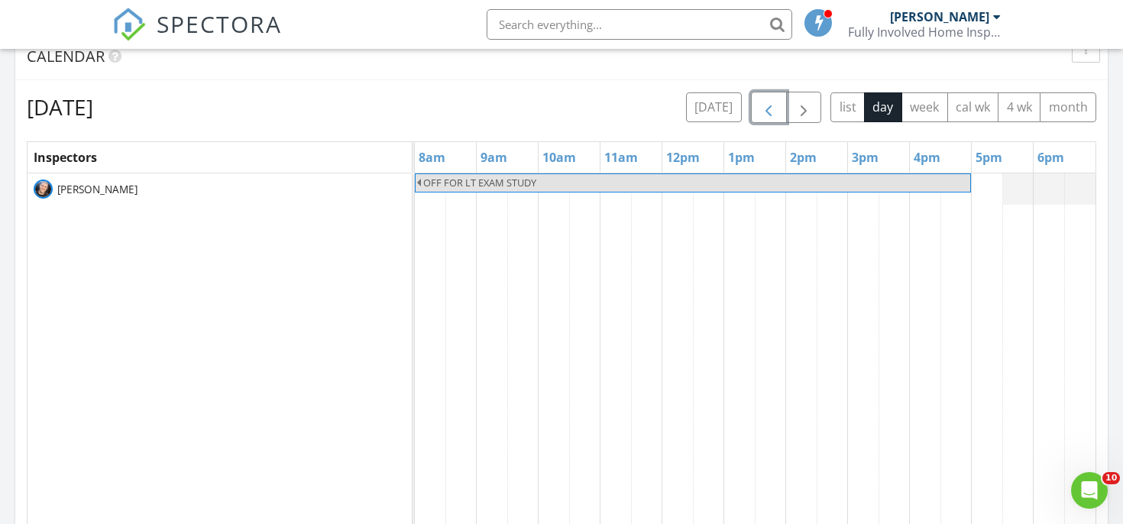
click at [779, 103] on button "button" at bounding box center [769, 107] width 36 height 31
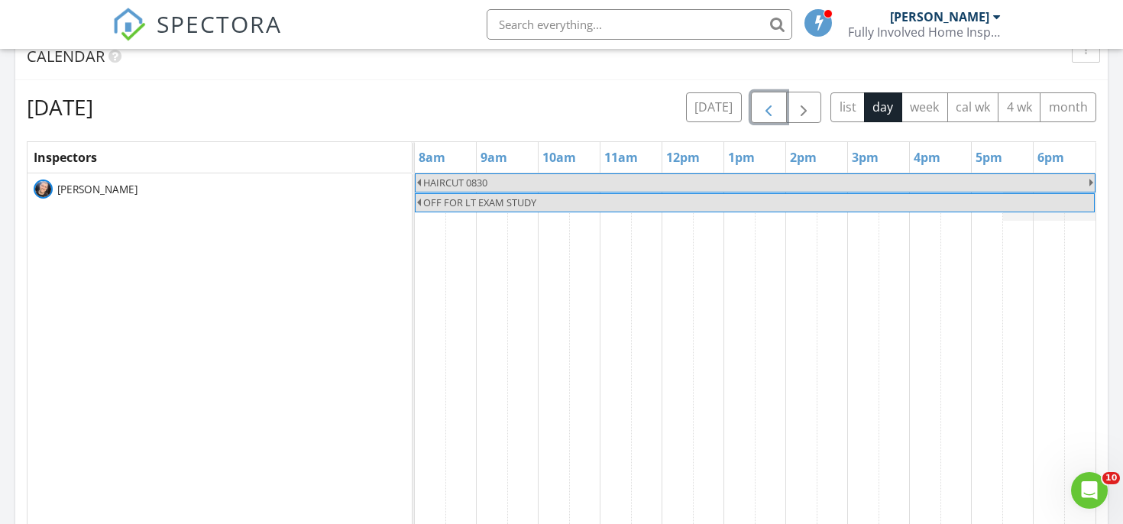
click at [692, 177] on span "HAIRCUT 0830" at bounding box center [755, 183] width 667 height 15
select select "8"
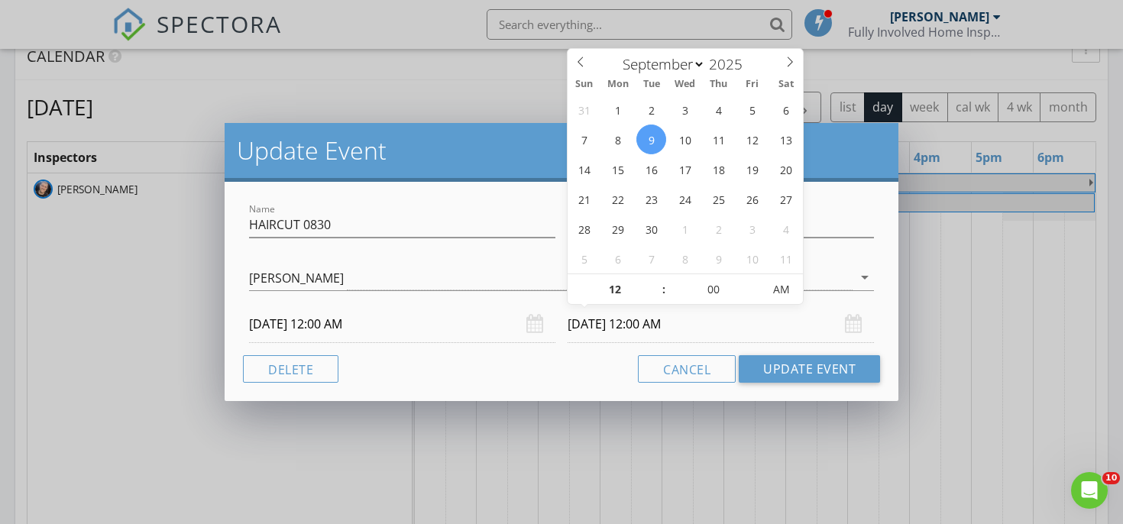
click at [691, 319] on input "[DATE] 12:00 AM" at bounding box center [721, 324] width 306 height 37
type input "11"
type input "[DATE] 11:00 PM"
click at [651, 293] on span at bounding box center [656, 297] width 11 height 15
type input "10"
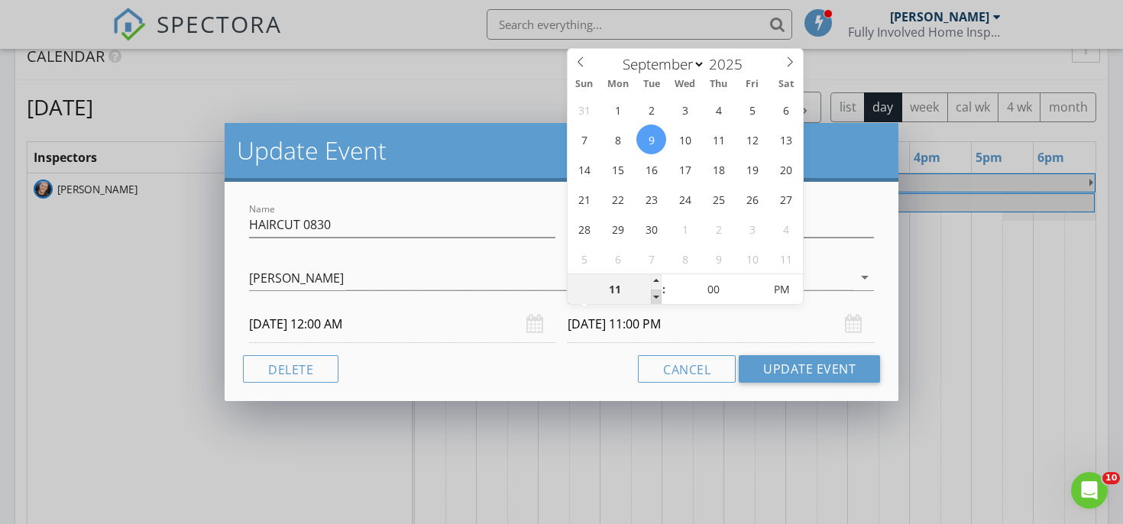
type input "[DATE] 10:00 PM"
click at [651, 293] on span at bounding box center [656, 297] width 11 height 15
type input "09"
click at [651, 293] on span at bounding box center [656, 297] width 11 height 15
type input "[DATE] 9:00 AM"
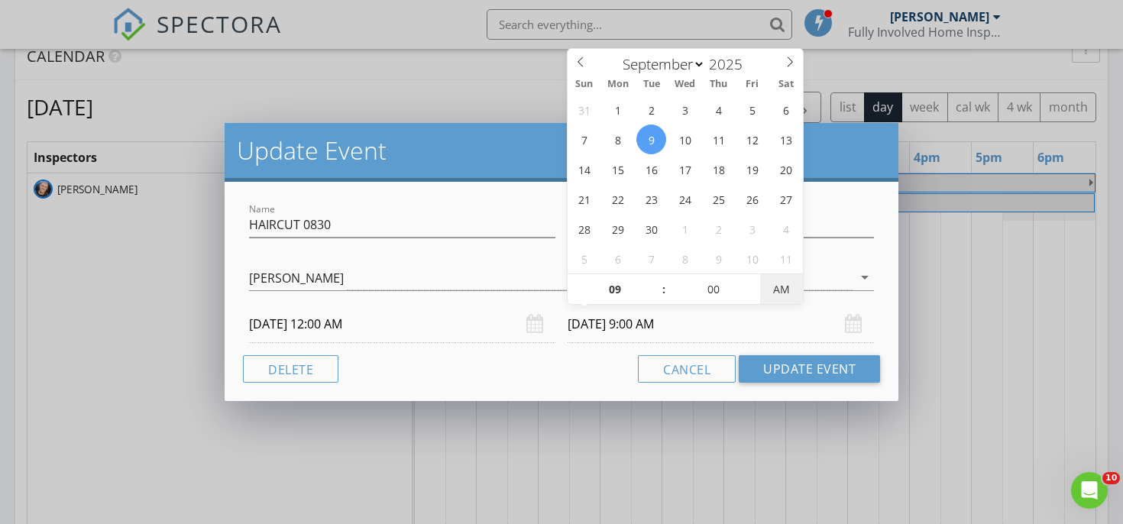
click at [775, 290] on span "AM" at bounding box center [781, 289] width 42 height 31
click at [778, 365] on button "Update Event" at bounding box center [809, 369] width 141 height 28
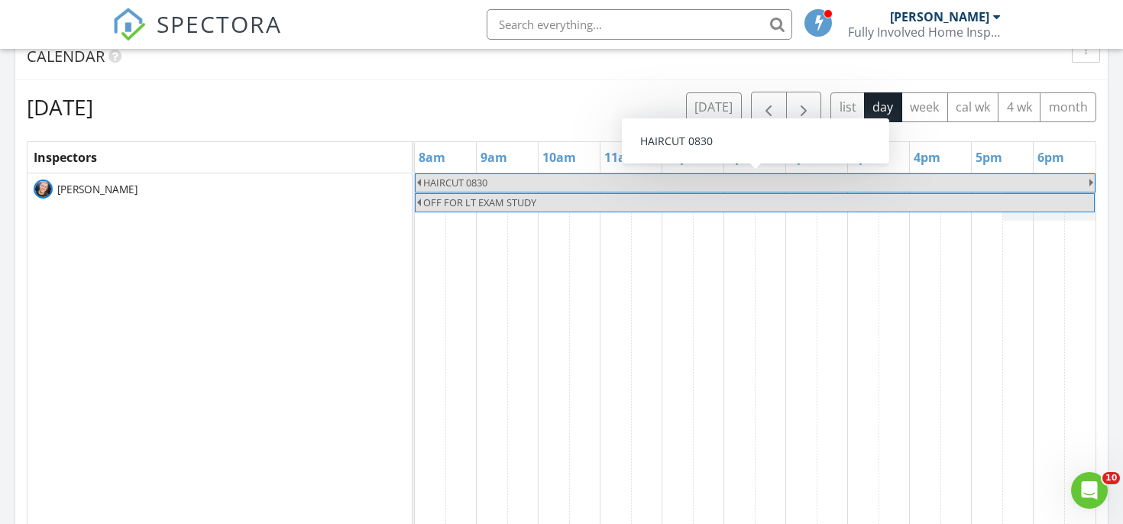
click at [684, 183] on span "HAIRCUT 0830" at bounding box center [755, 183] width 667 height 15
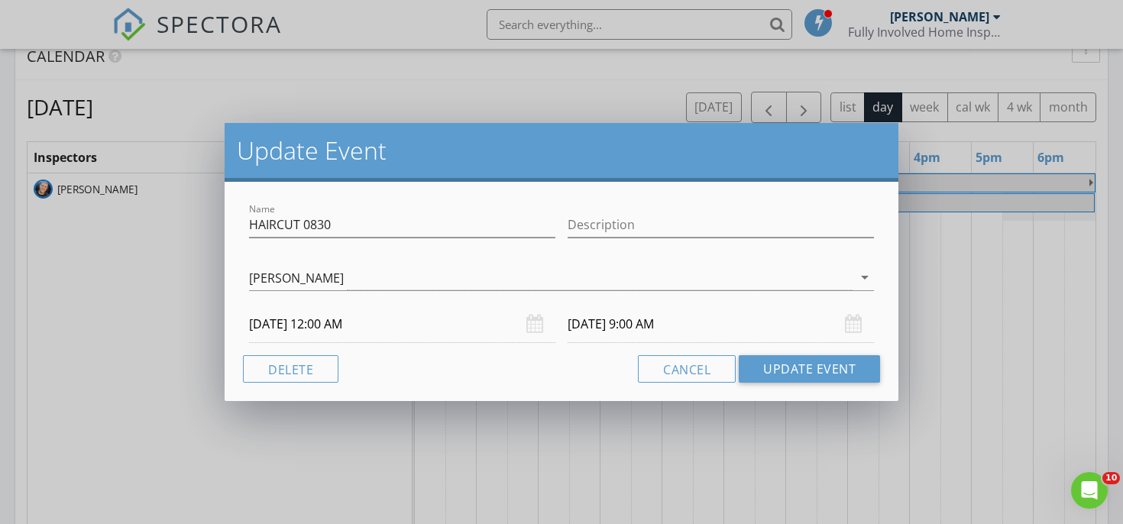
click at [684, 320] on input "[DATE] 9:00 AM" at bounding box center [721, 324] width 306 height 37
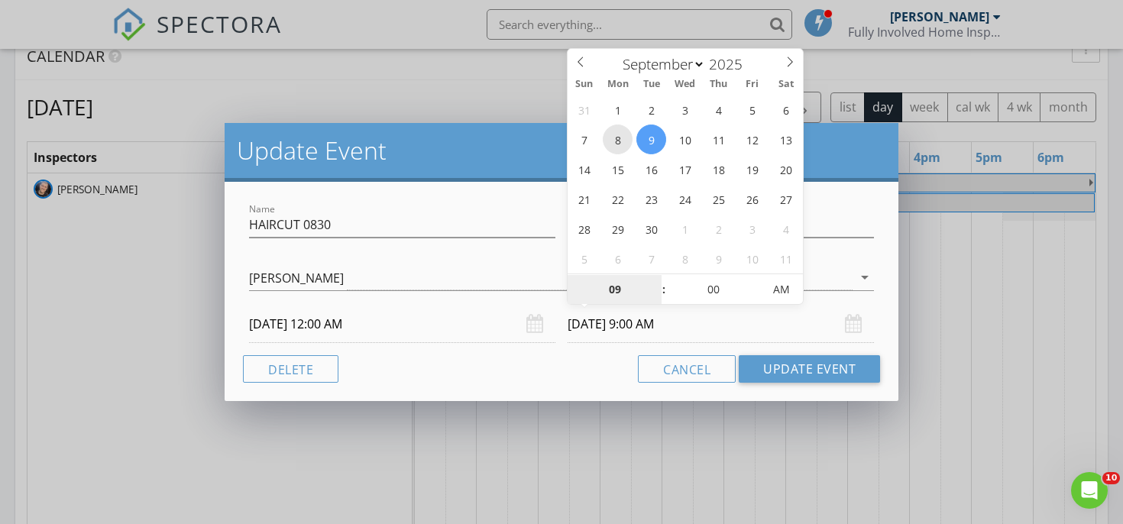
type input "[DATE] 9:00 AM"
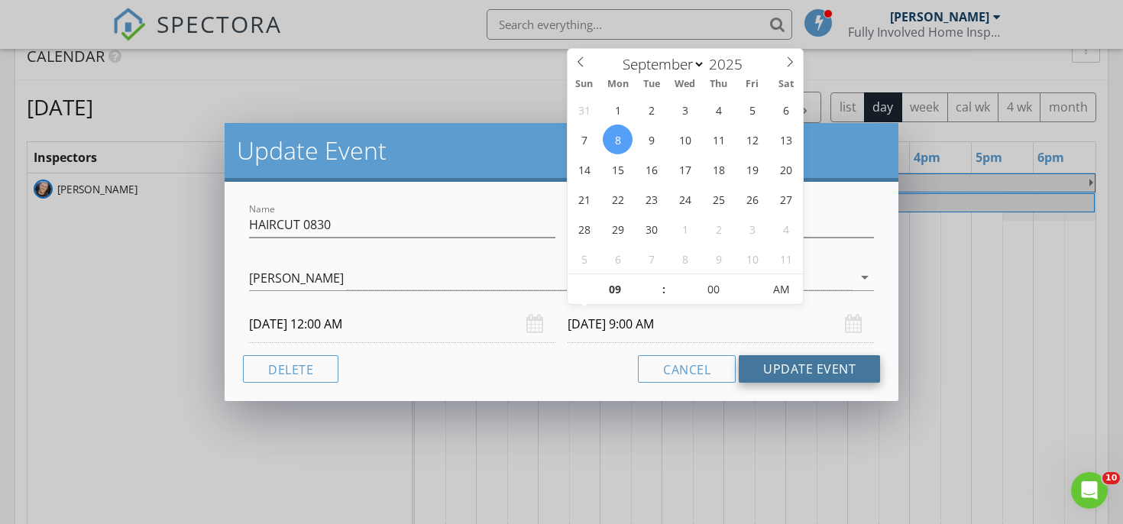
click at [750, 365] on button "Update Event" at bounding box center [809, 369] width 141 height 28
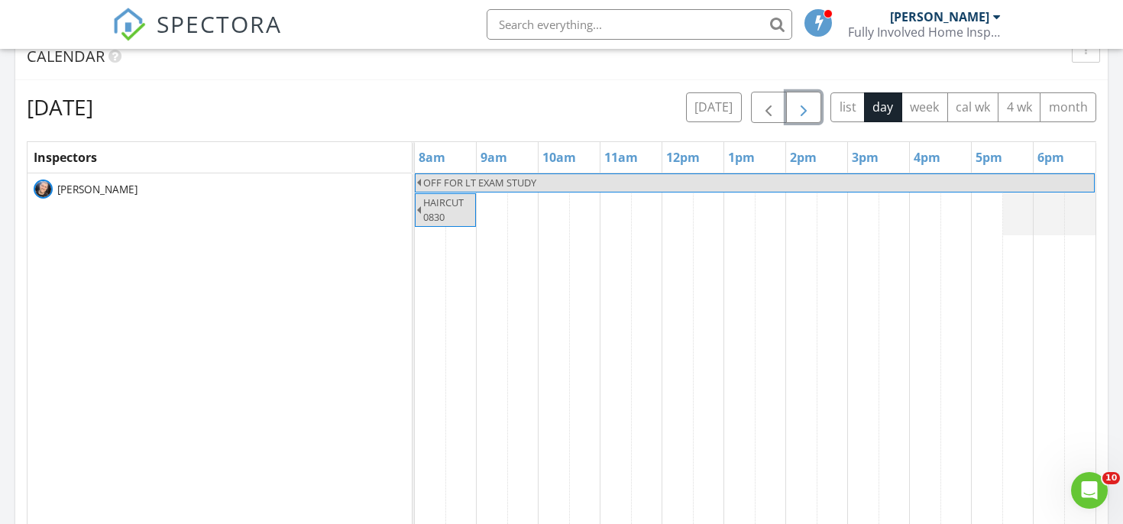
click at [793, 115] on button "button" at bounding box center [804, 107] width 36 height 31
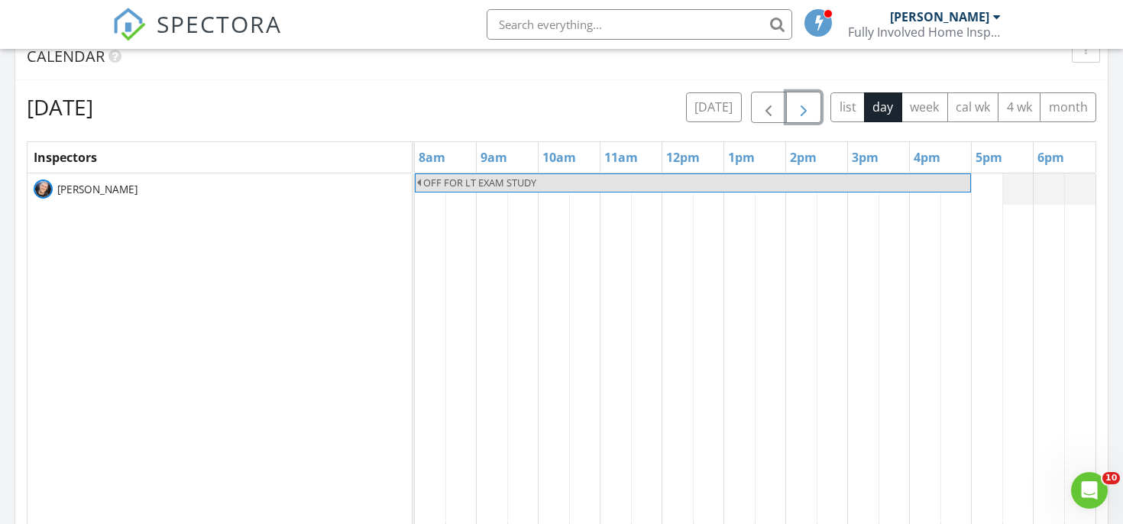
click at [793, 115] on button "button" at bounding box center [804, 107] width 36 height 31
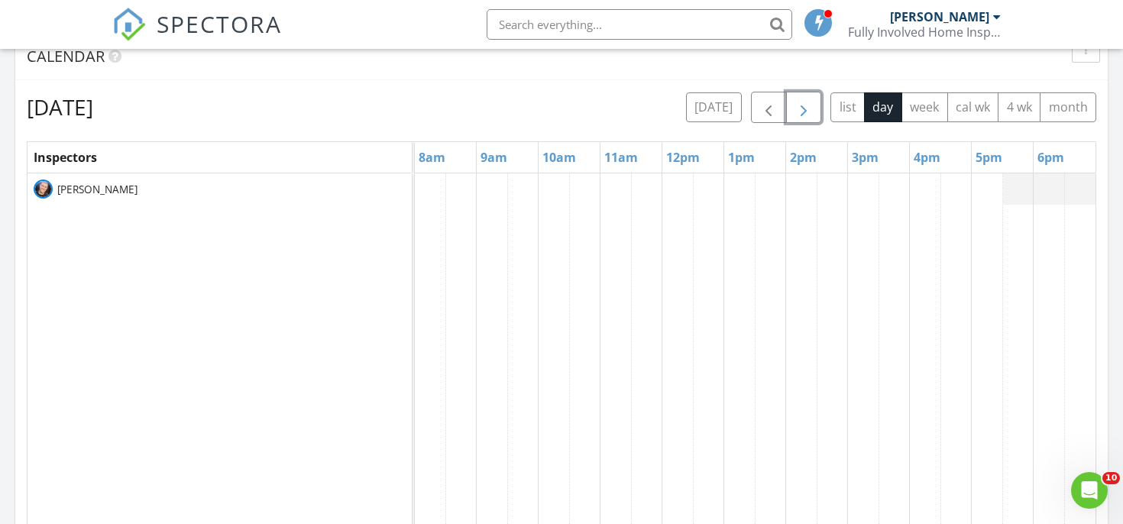
click at [793, 115] on button "button" at bounding box center [804, 107] width 36 height 31
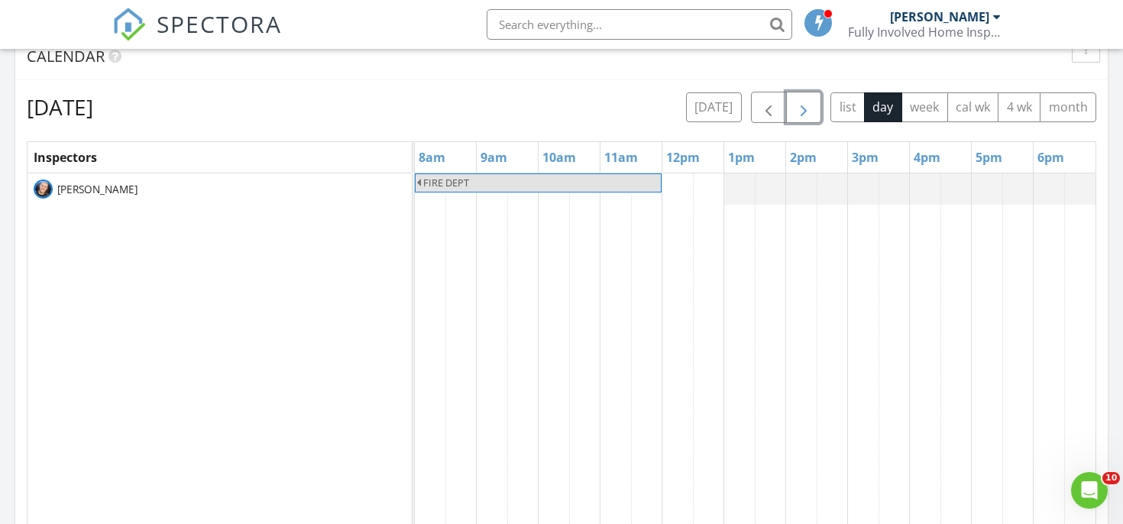
click at [793, 115] on button "button" at bounding box center [804, 107] width 36 height 31
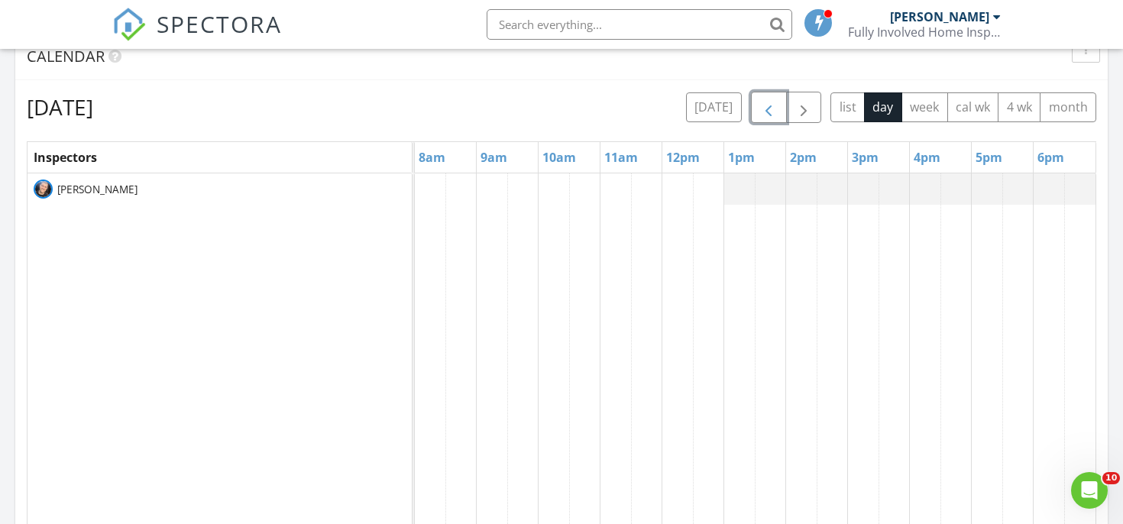
click at [779, 115] on button "button" at bounding box center [769, 107] width 36 height 31
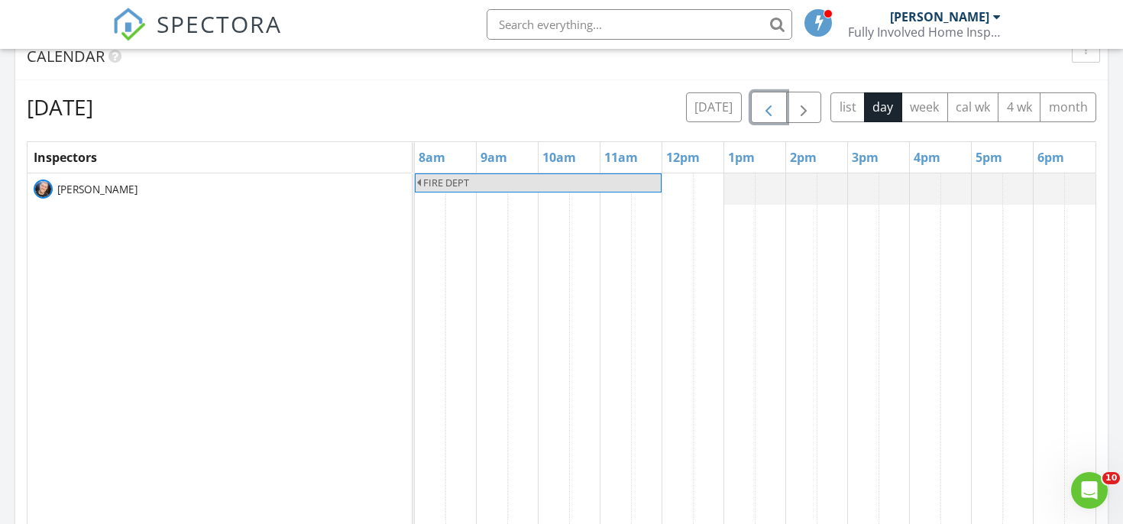
click at [619, 184] on span "FIRE DEPT" at bounding box center [541, 183] width 238 height 15
select select "8"
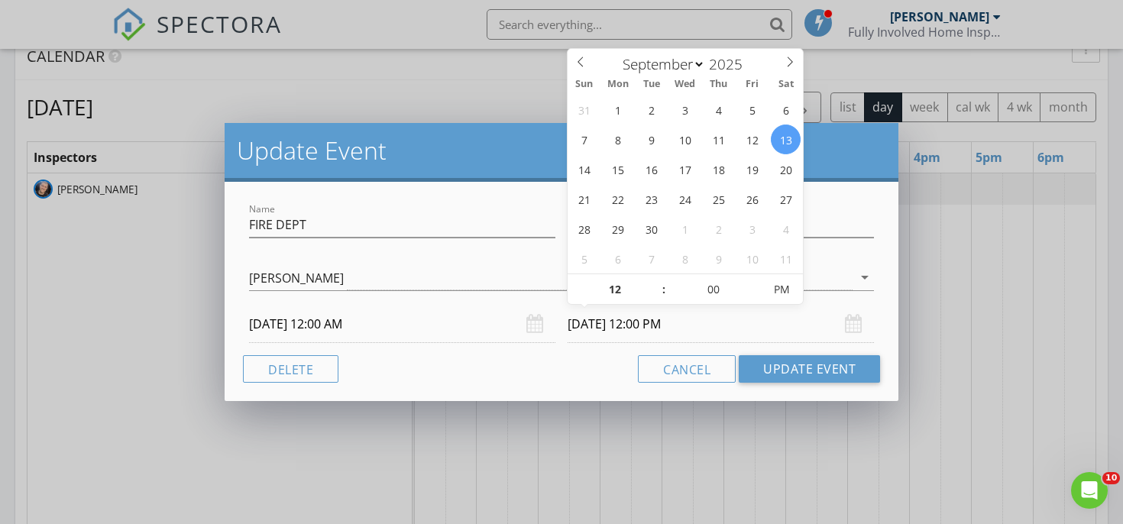
click at [682, 324] on input "[DATE] 12:00 PM" at bounding box center [721, 324] width 306 height 37
type input "01"
type input "[DATE] 1:00 PM"
click at [654, 280] on span at bounding box center [656, 281] width 11 height 15
type input "02"
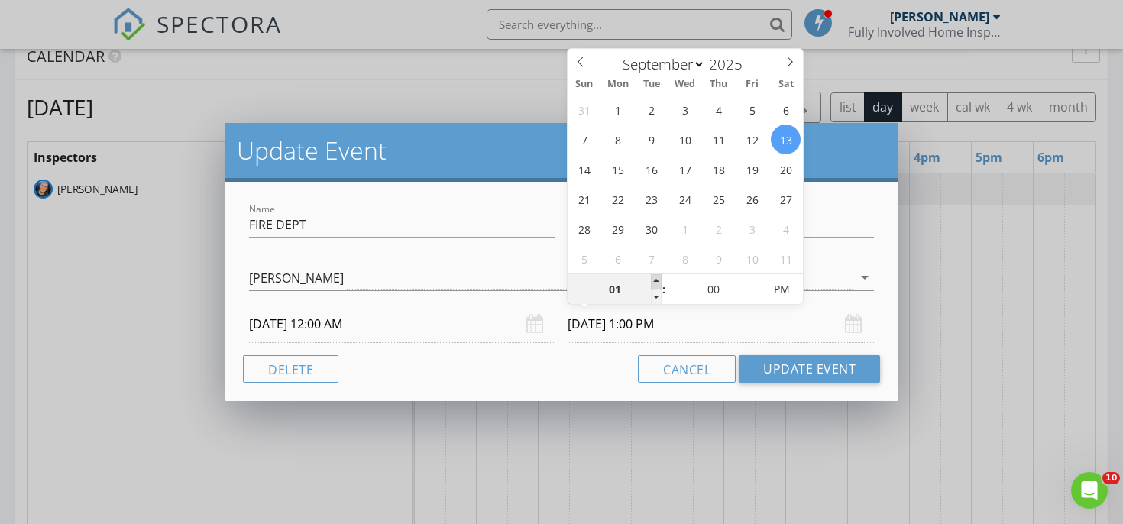
type input "[DATE] 2:00 PM"
click at [654, 280] on span at bounding box center [656, 281] width 11 height 15
type input "03"
type input "[DATE] 3:00 PM"
click at [654, 280] on span at bounding box center [656, 281] width 11 height 15
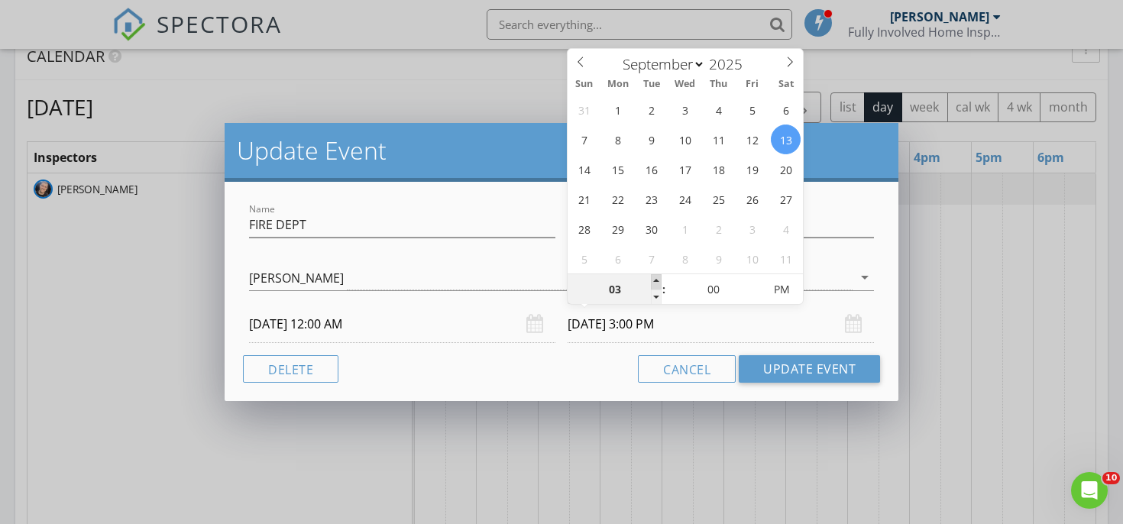
type input "04"
type input "[DATE] 4:00 PM"
click at [654, 280] on span at bounding box center [656, 281] width 11 height 15
type input "05"
type input "[DATE] 5:00 PM"
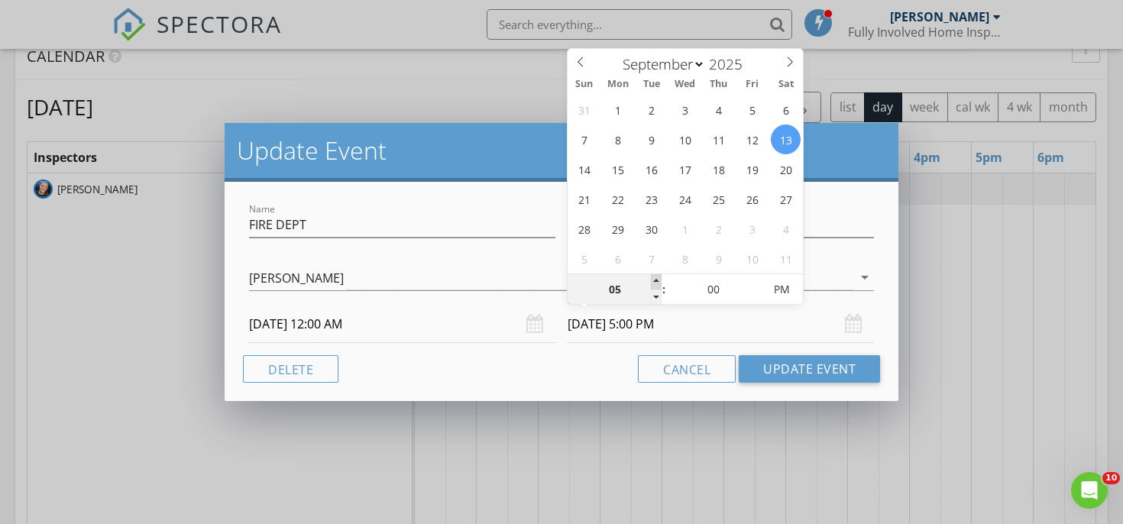
click at [654, 280] on span at bounding box center [656, 281] width 11 height 15
type input "06"
type input "[DATE] 6:00 PM"
click at [654, 280] on span at bounding box center [656, 281] width 11 height 15
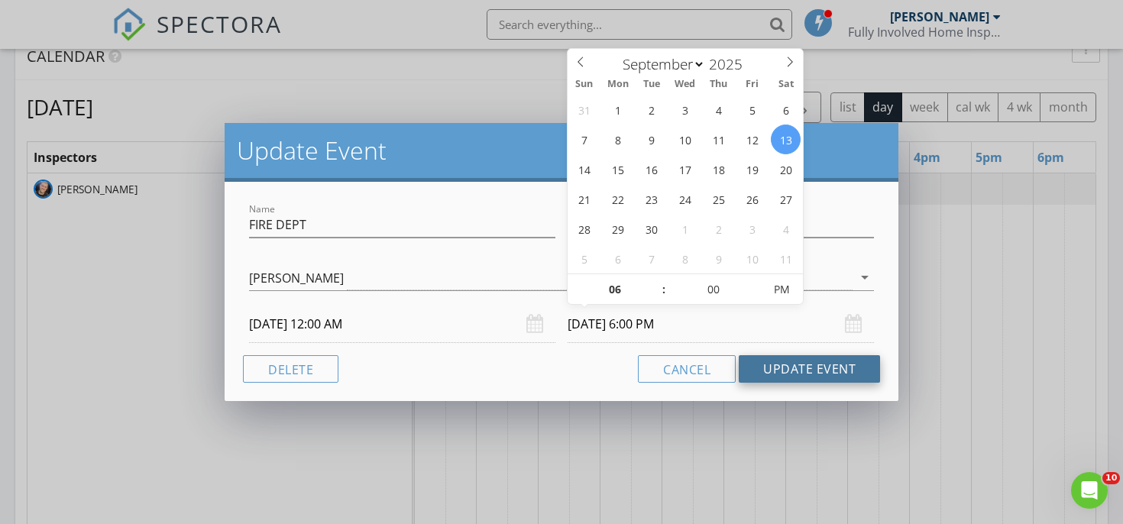
click at [754, 371] on button "Update Event" at bounding box center [809, 369] width 141 height 28
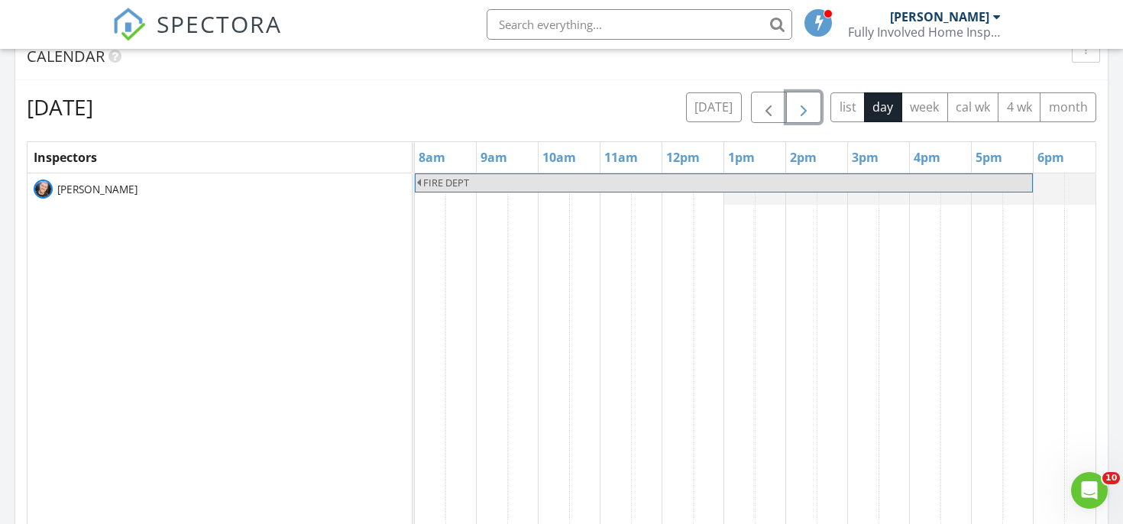
click at [792, 107] on button "button" at bounding box center [804, 107] width 36 height 31
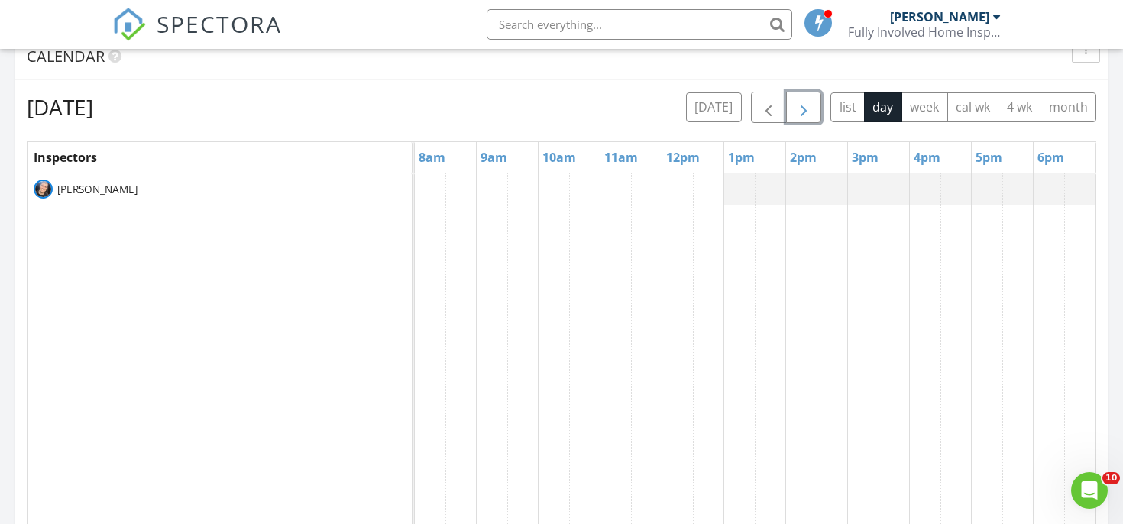
click at [792, 107] on button "button" at bounding box center [804, 107] width 36 height 31
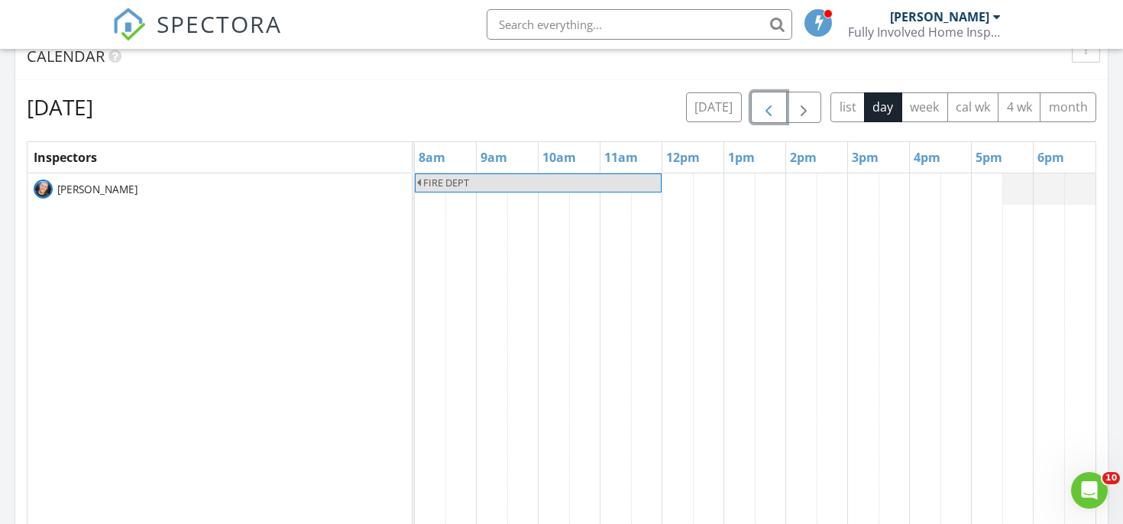
click at [773, 109] on span "button" at bounding box center [769, 108] width 18 height 18
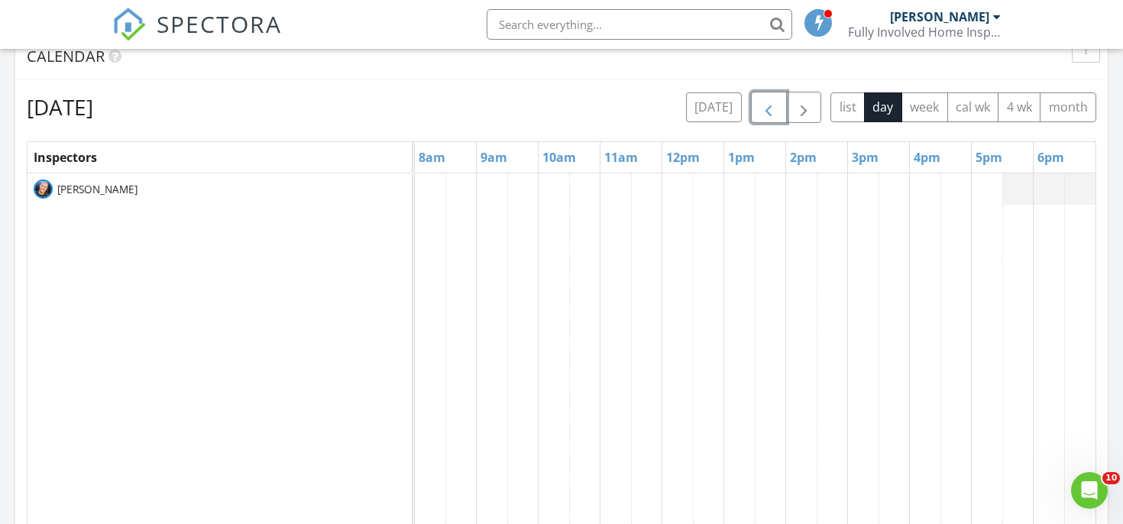
click at [773, 109] on span "button" at bounding box center [769, 108] width 18 height 18
